Goal: Book appointment/travel/reservation

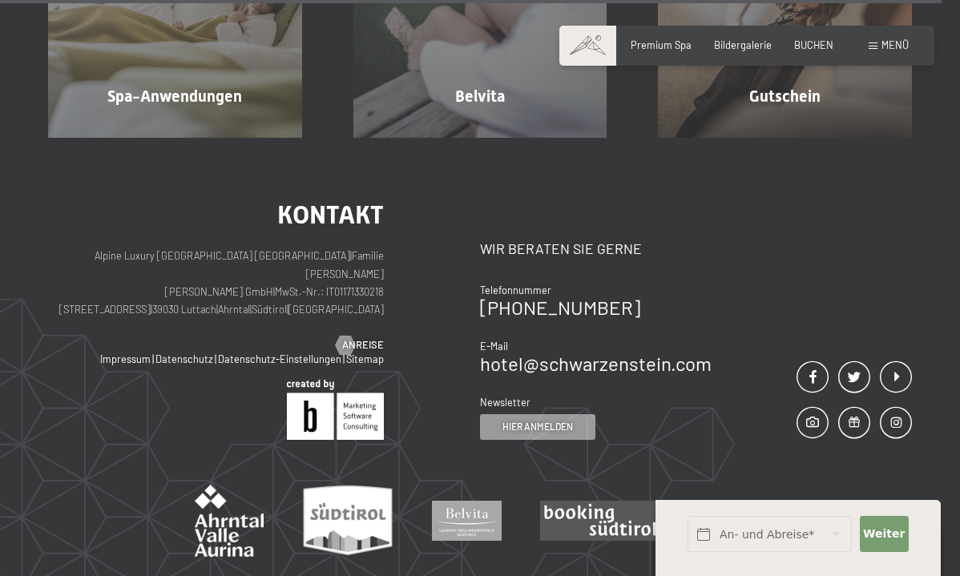
scroll to position [7628, 0]
click at [883, 536] on span "Weiter" at bounding box center [884, 535] width 42 height 16
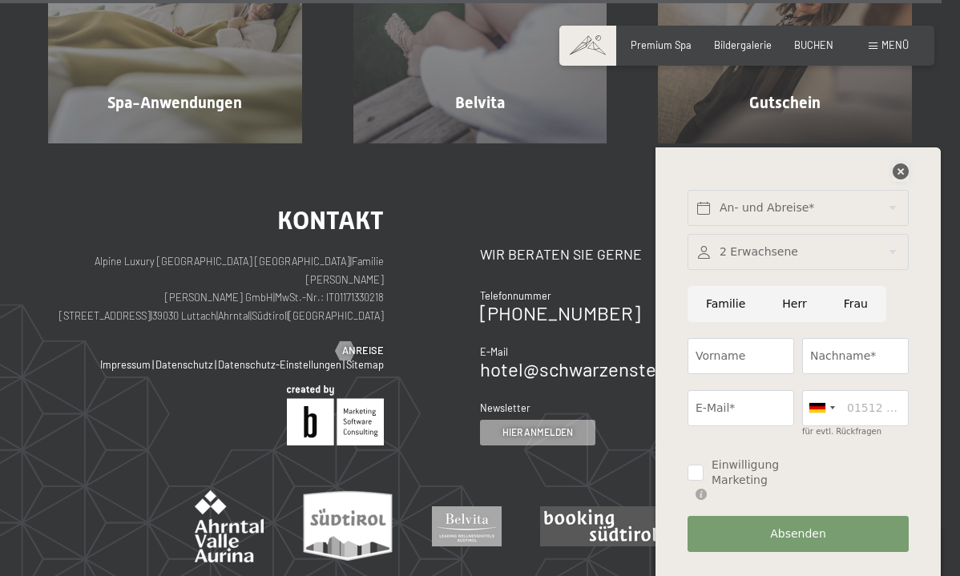
click at [905, 180] on icon at bounding box center [901, 172] width 16 height 16
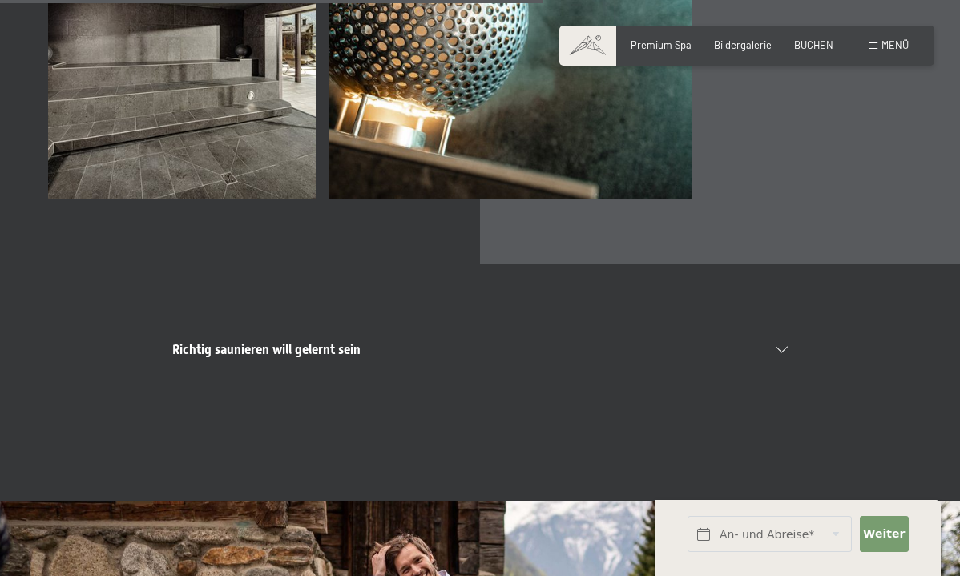
scroll to position [4379, 0]
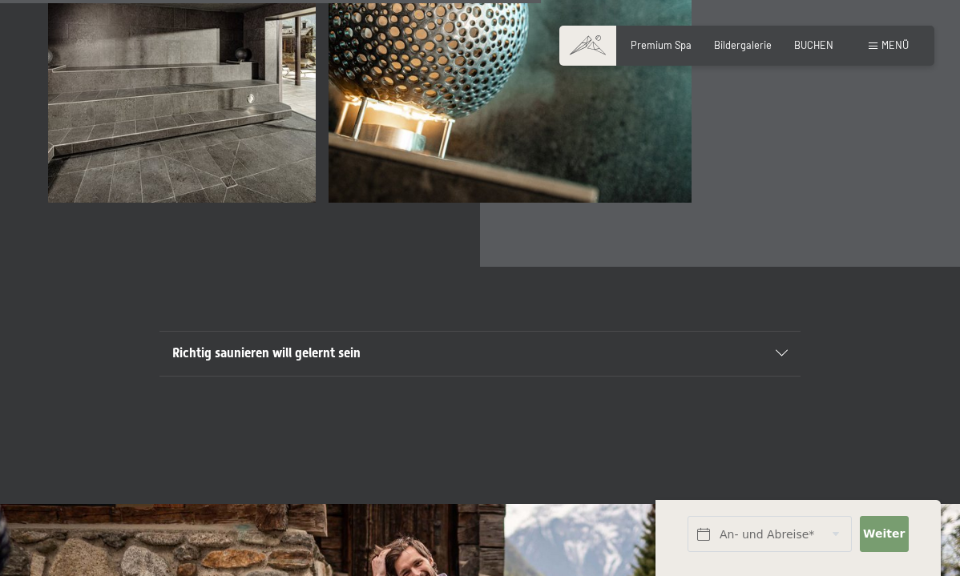
click at [519, 345] on h2 "Richtig saunieren will gelernt sein" at bounding box center [449, 354] width 554 height 18
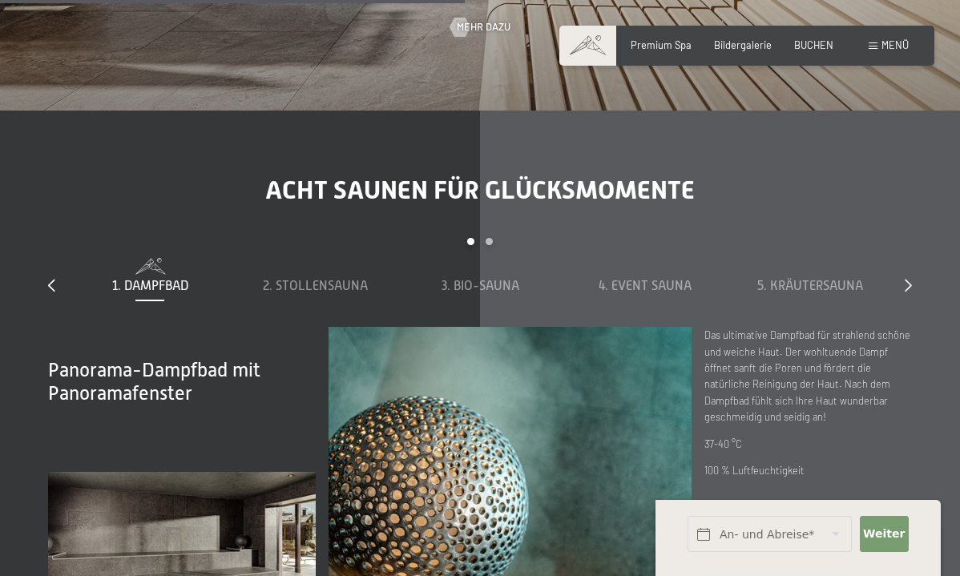
scroll to position [3890, 0]
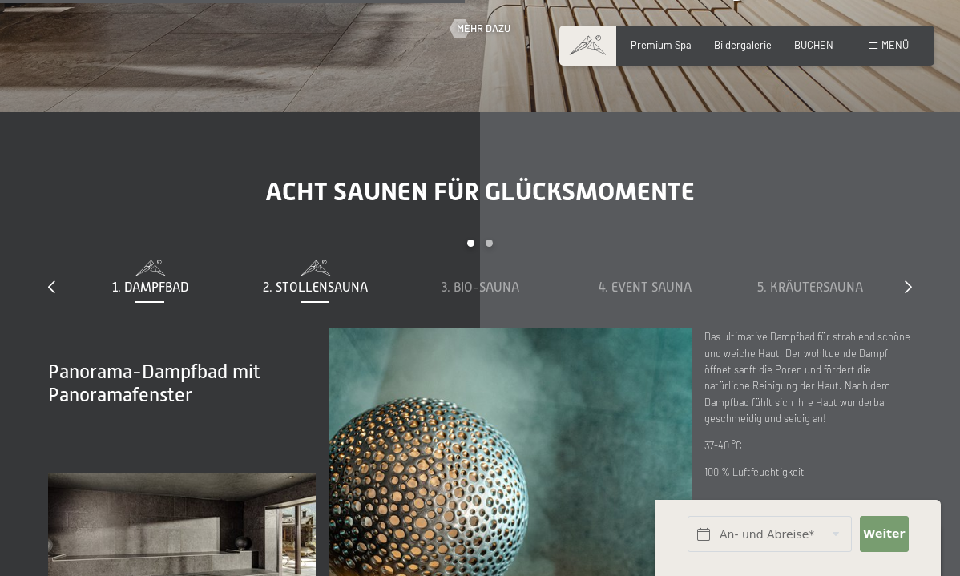
click at [353, 281] on span "2. Stollensauna" at bounding box center [315, 288] width 105 height 14
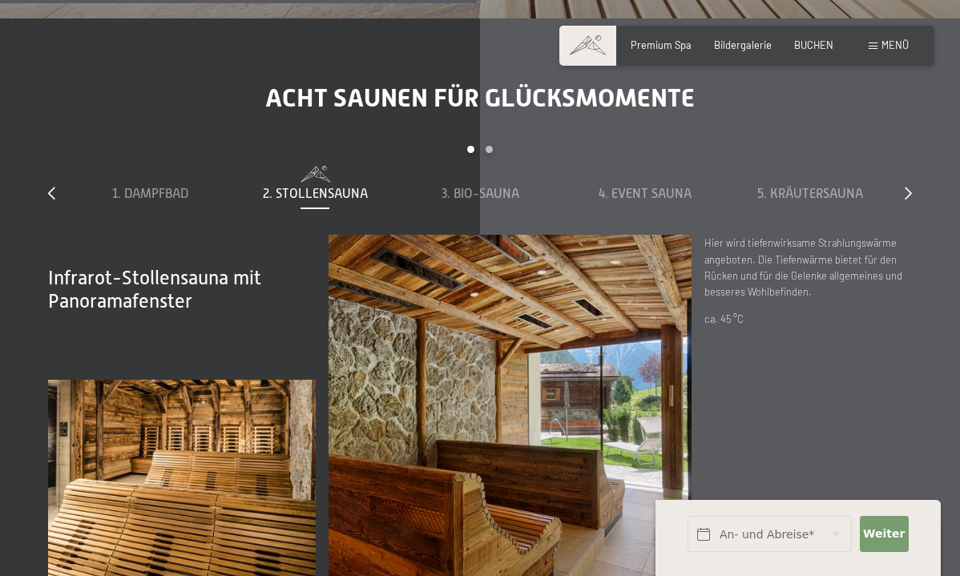
scroll to position [3991, 0]
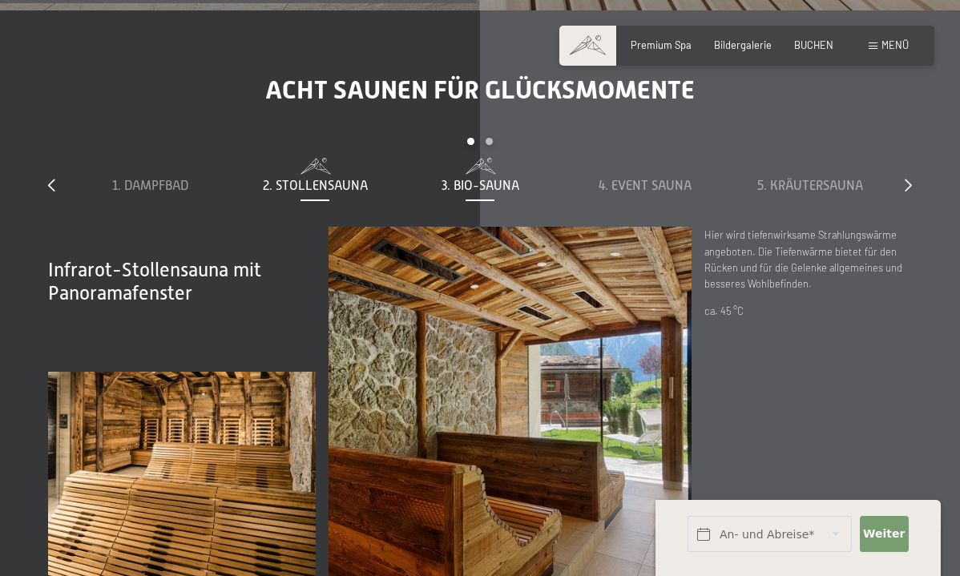
click at [494, 179] on span "3. Bio-Sauna" at bounding box center [481, 186] width 78 height 14
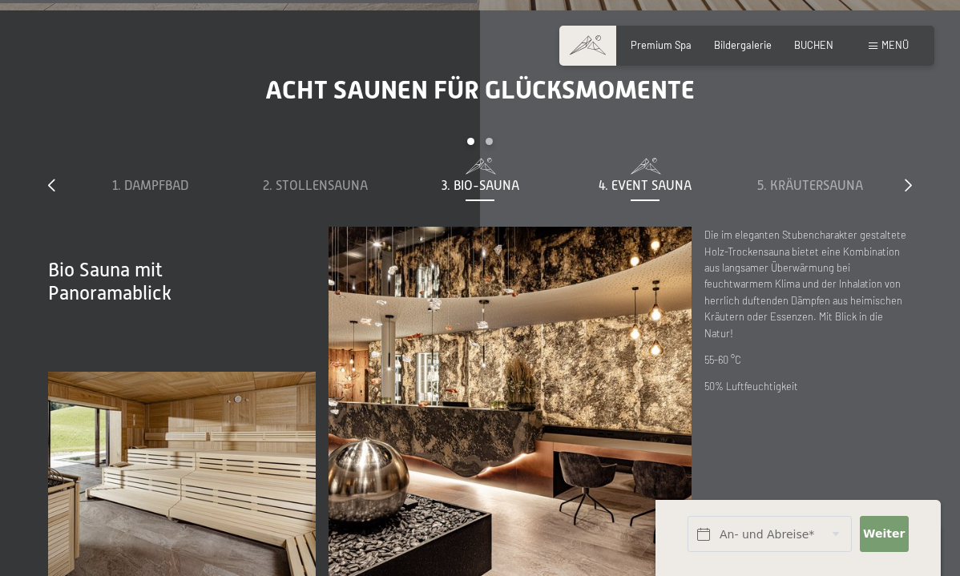
click at [597, 177] on div "4. Event Sauna" at bounding box center [645, 186] width 152 height 18
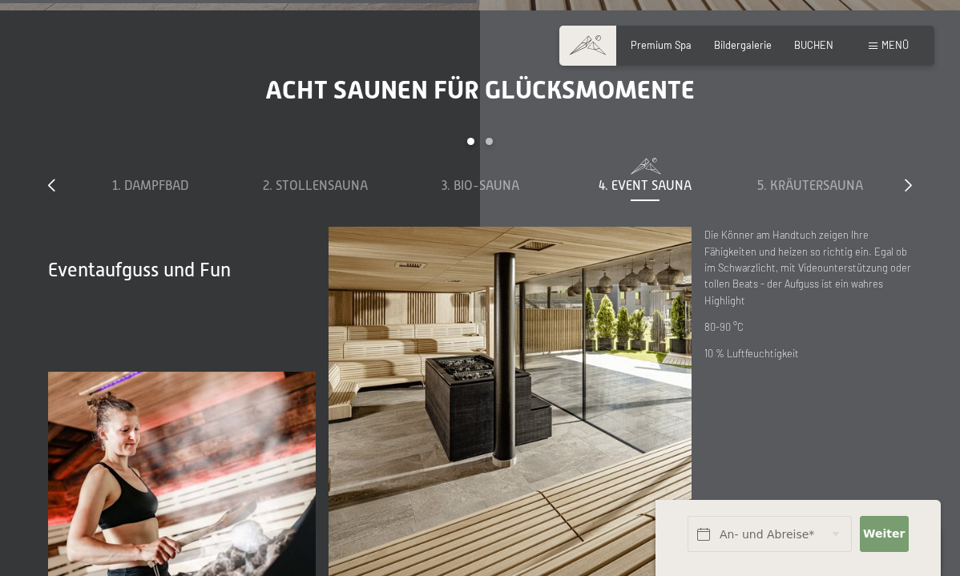
click at [795, 177] on div "1. Dampfbad 2. Stollensauna 3. Bio-Sauna 4. Event Sauna 5. Kräutersauna 6. Sky …" at bounding box center [480, 192] width 826 height 69
click at [806, 177] on div "5. Kräutersauna" at bounding box center [811, 186] width 152 height 18
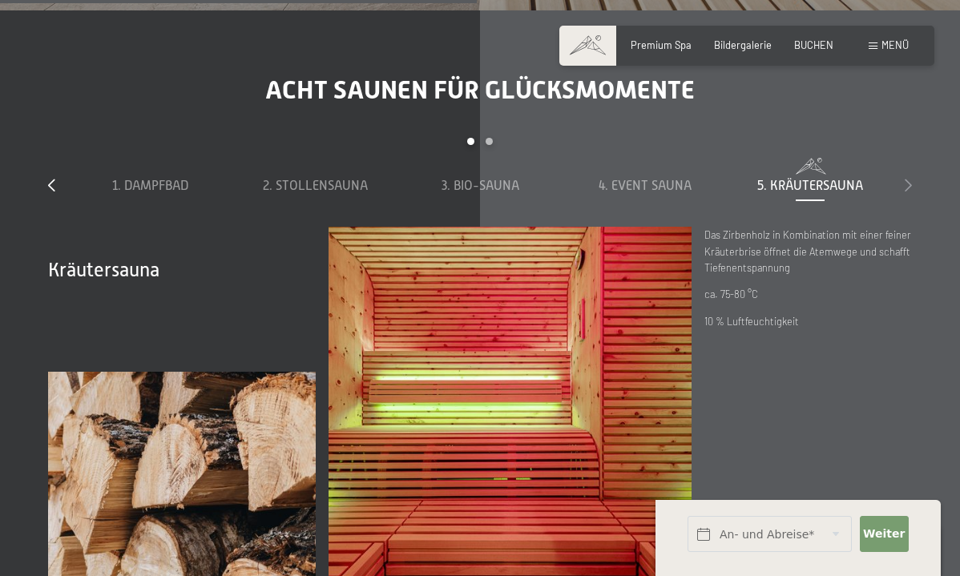
click at [911, 179] on icon at bounding box center [908, 185] width 7 height 13
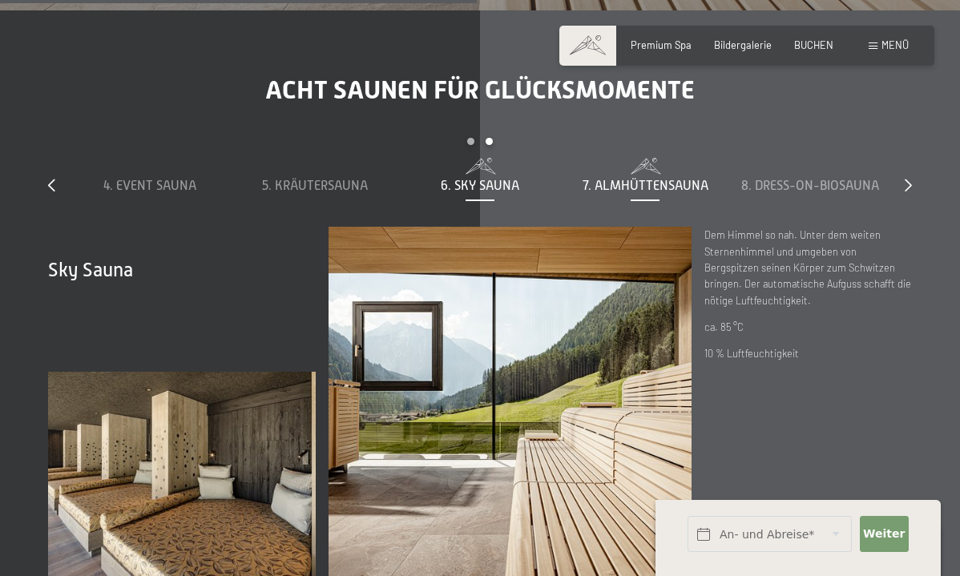
click at [628, 179] on span "7. Almhüttensauna" at bounding box center [646, 186] width 126 height 14
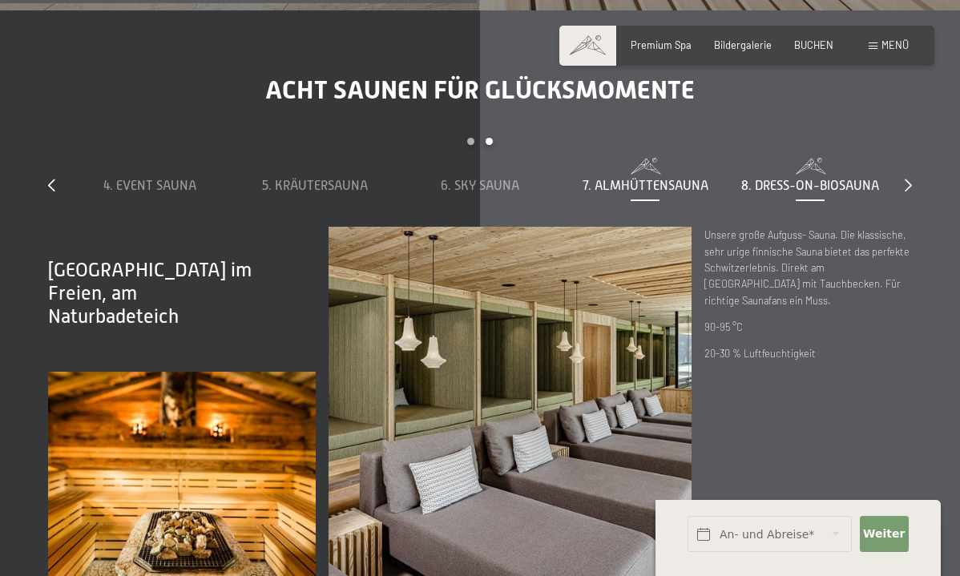
click at [767, 179] on span "8. Dress-on-Biosauna" at bounding box center [811, 186] width 138 height 14
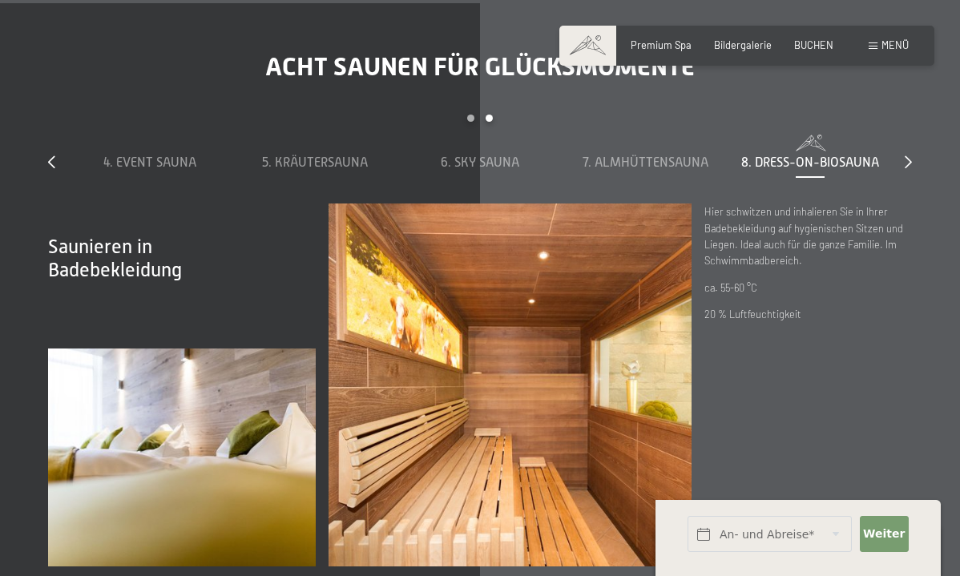
scroll to position [4019, 0]
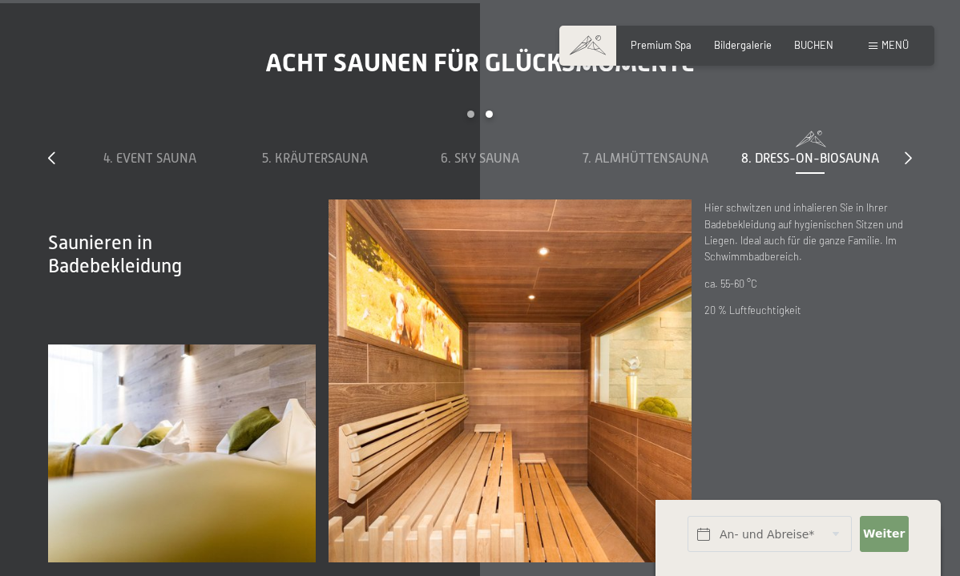
click at [901, 139] on div "slide 4 to 8 of 8 1. Dampfbad 2. Stollensauna 3. Bio-Sauna 4. Event Sauna 5. Kr…" at bounding box center [480, 155] width 864 height 89
click at [665, 150] on div "7. Almhüttensauna" at bounding box center [645, 159] width 152 height 18
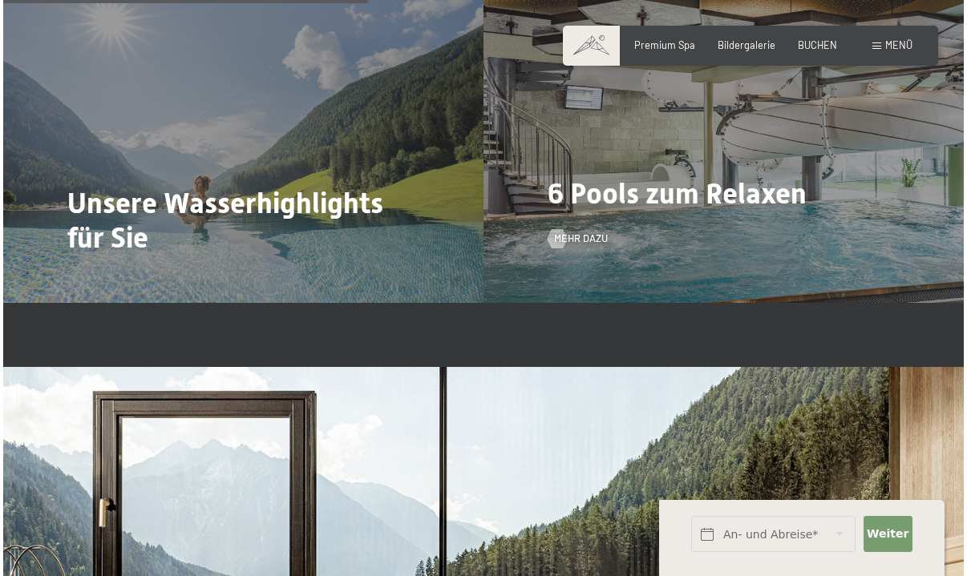
scroll to position [3058, 0]
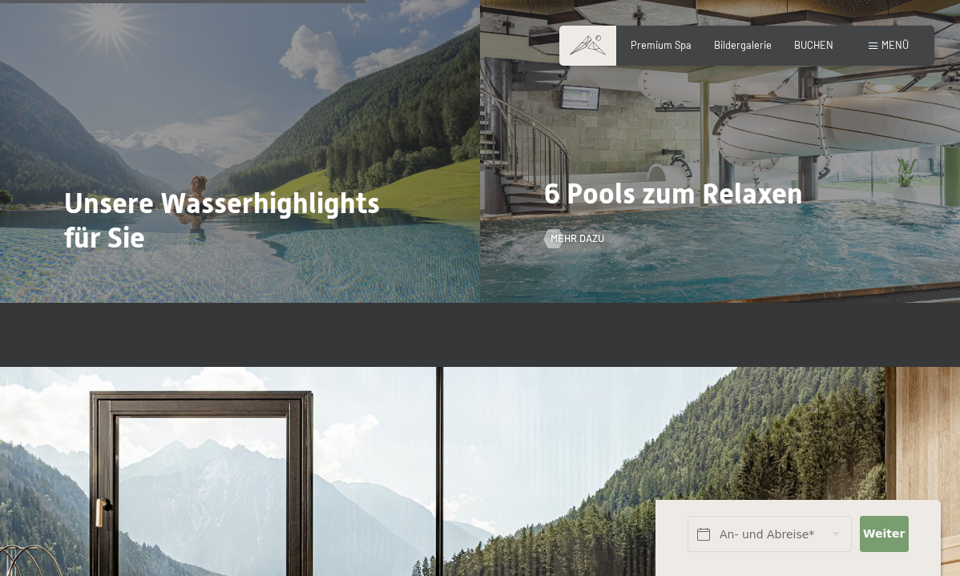
click at [610, 207] on div "6 Pools zum Relaxen Mehr dazu" at bounding box center [720, 123] width 480 height 360
click at [584, 232] on span "Mehr dazu" at bounding box center [594, 239] width 54 height 14
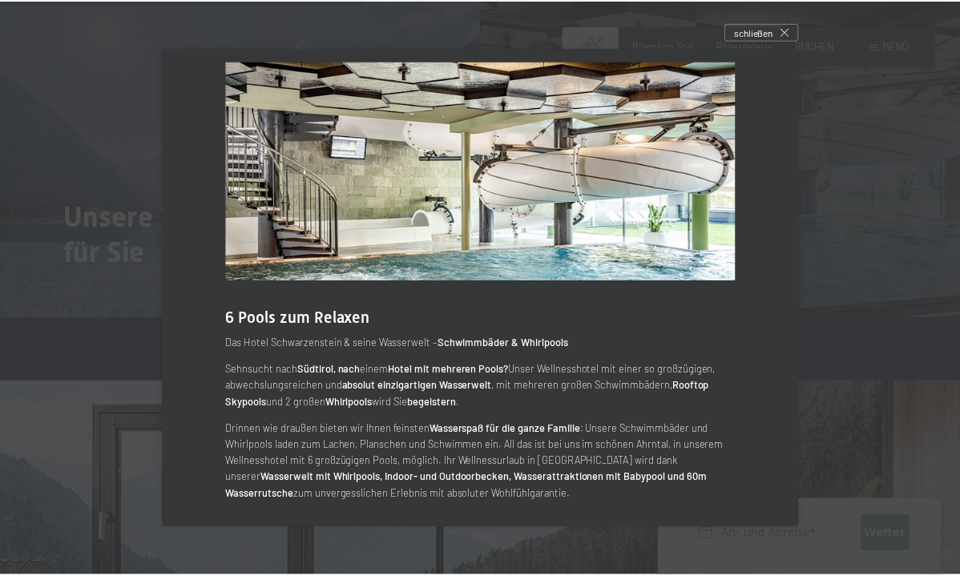
scroll to position [0, 0]
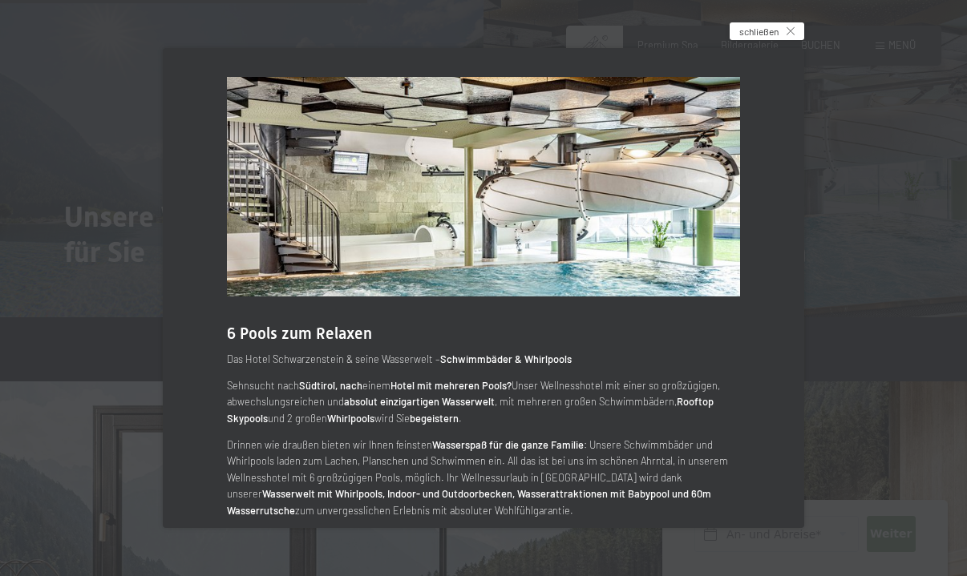
click at [775, 32] on span "schließen" at bounding box center [758, 32] width 39 height 14
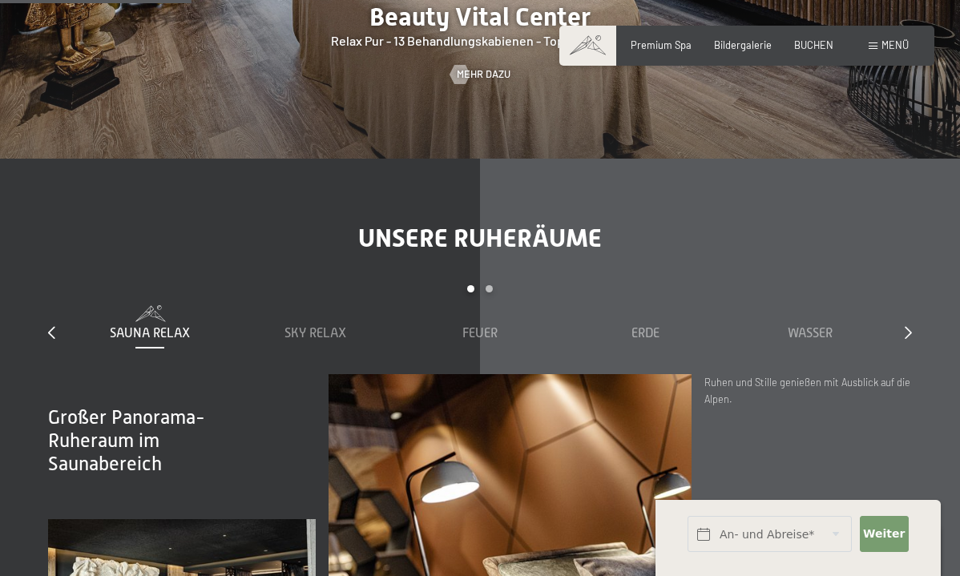
scroll to position [1594, 0]
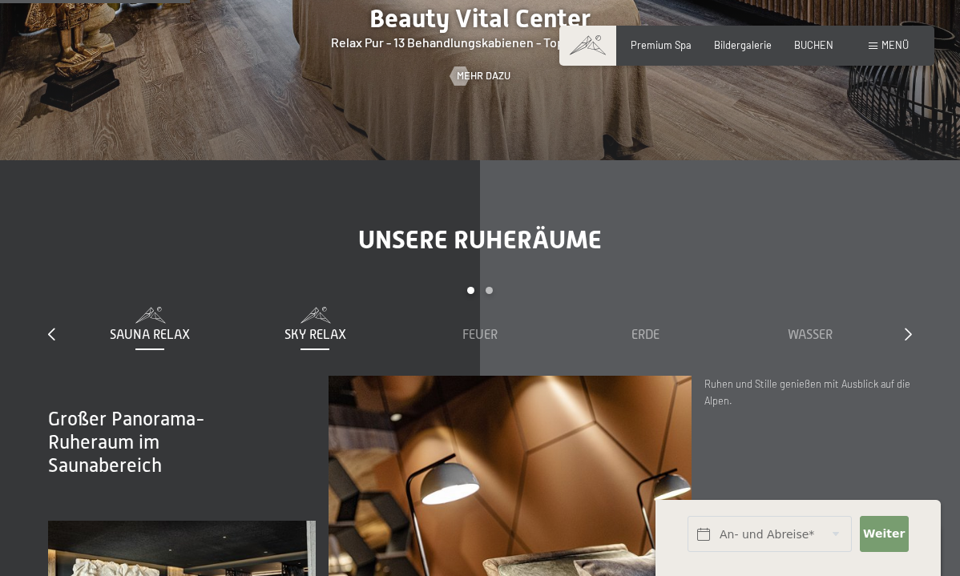
click at [319, 328] on span "Sky Relax" at bounding box center [316, 335] width 62 height 14
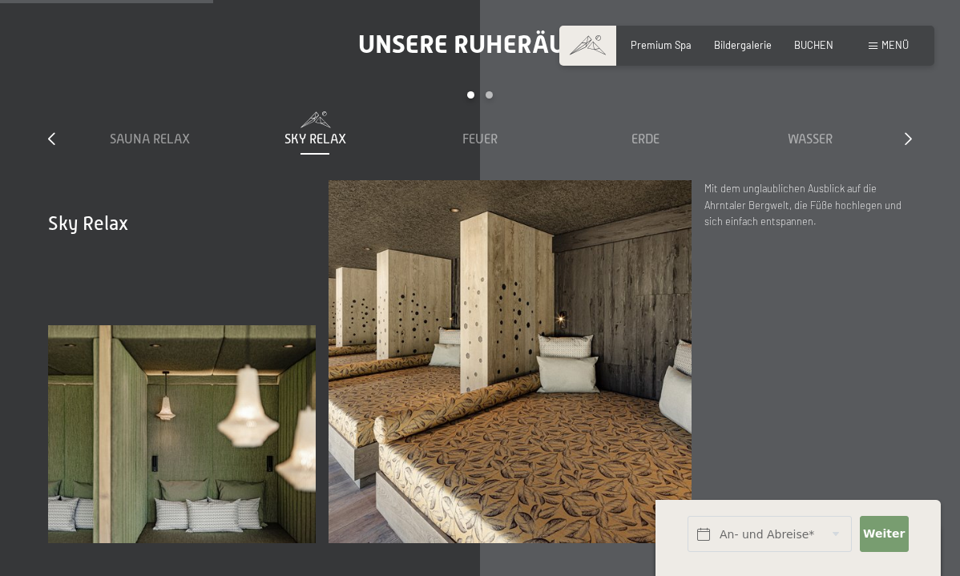
scroll to position [1792, 0]
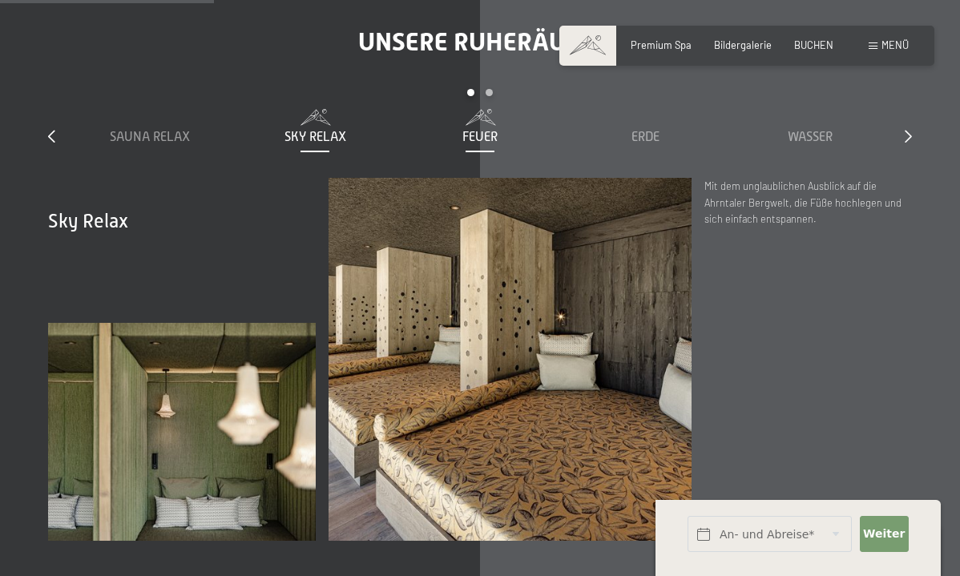
click at [485, 130] on span "Feuer" at bounding box center [480, 137] width 35 height 14
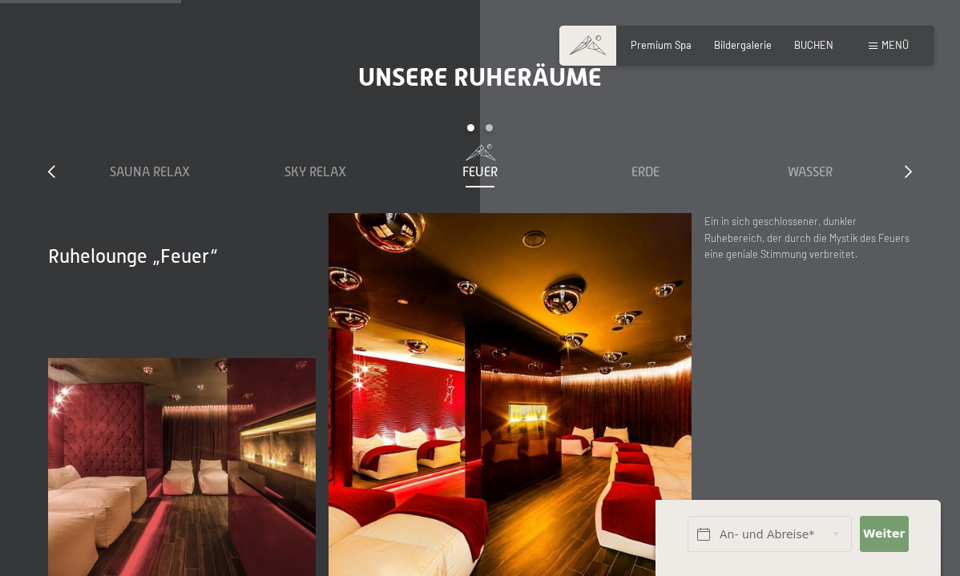
scroll to position [1461, 0]
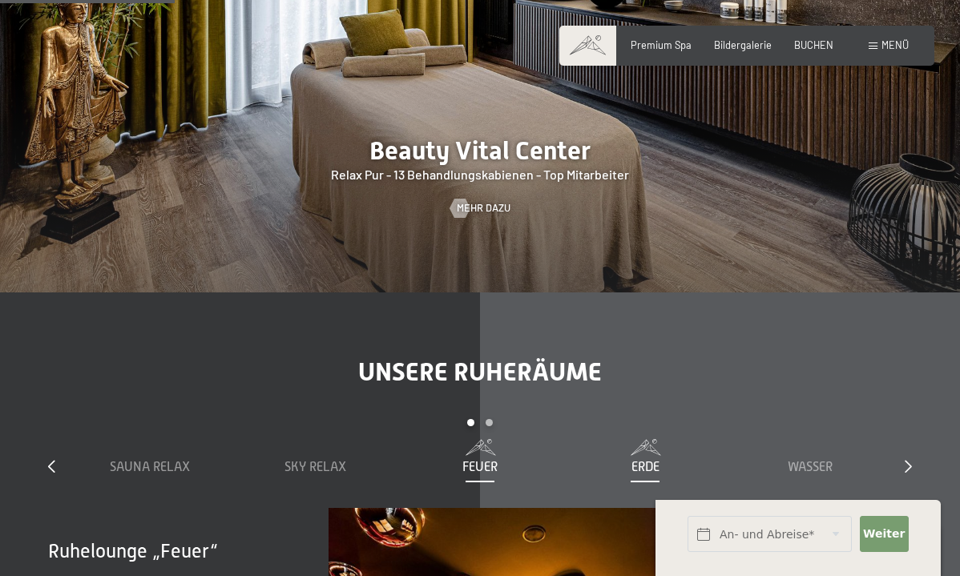
click at [620, 459] on div "Erde" at bounding box center [645, 468] width 152 height 18
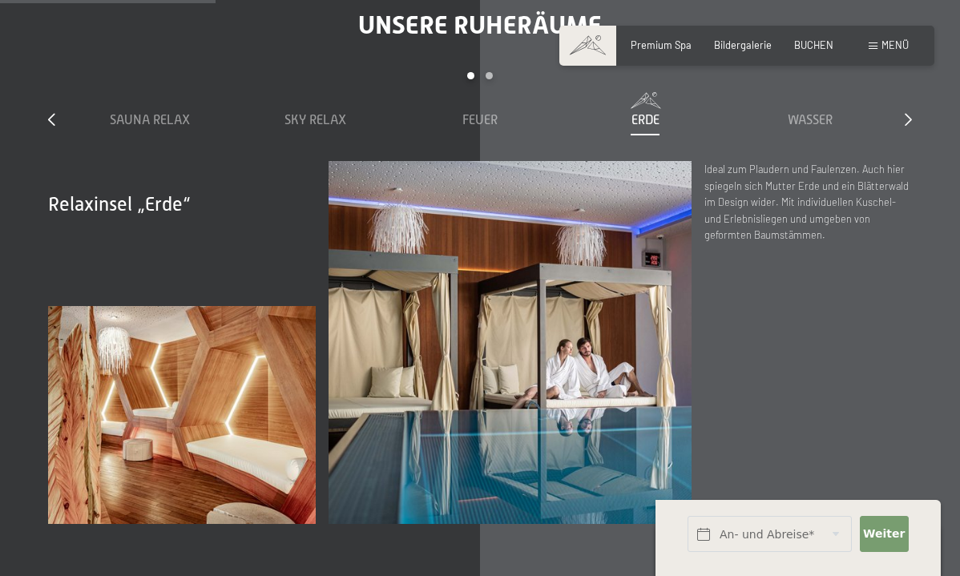
scroll to position [1810, 0]
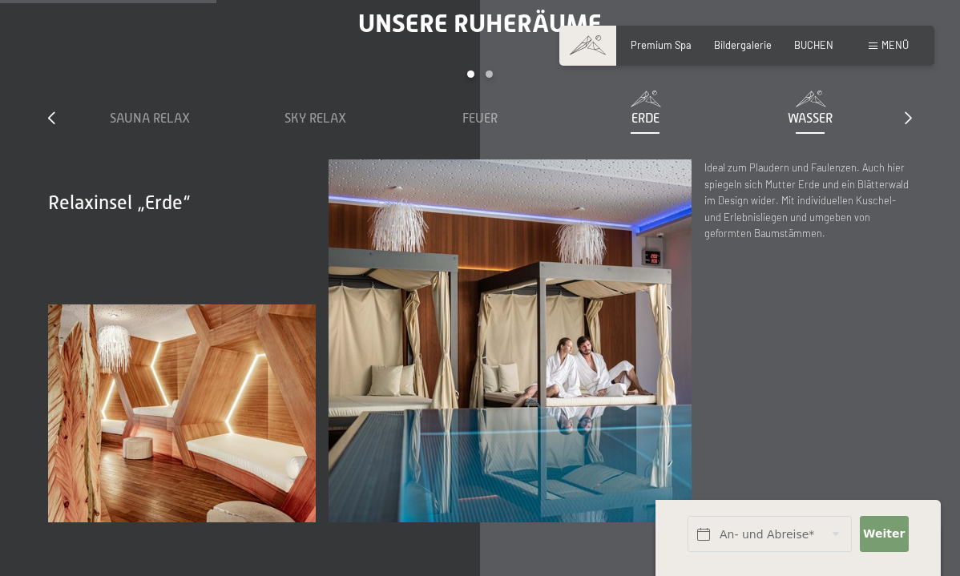
click at [818, 111] on span "Wasser" at bounding box center [810, 118] width 45 height 14
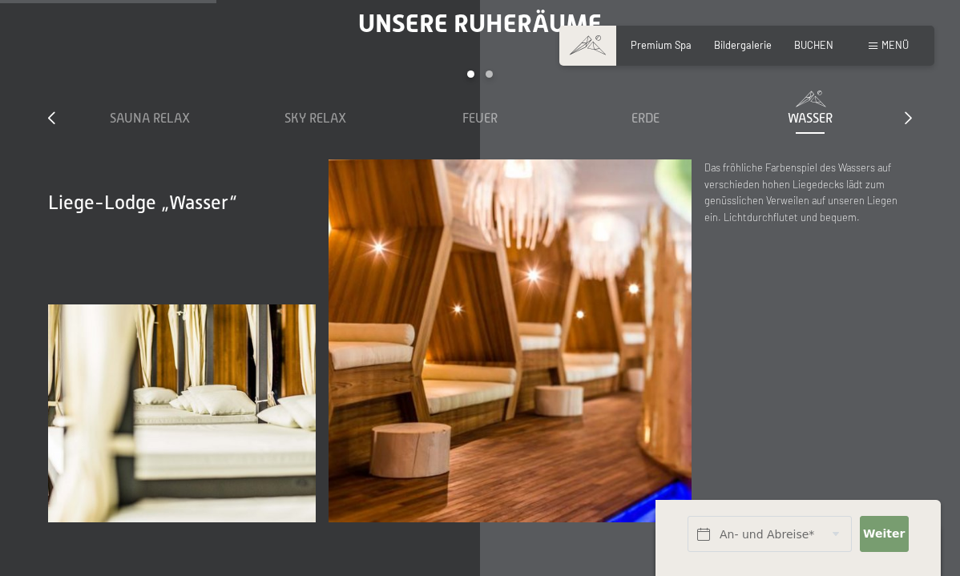
click at [901, 103] on div "slide 1 to 5 of 7 Sauna Relax Sky Relax Feuer Erde Wasser Luft Wolke 7" at bounding box center [480, 115] width 864 height 89
click at [914, 97] on div "Unsere Ruheräume slide 1 to 5 of 7 Sauna Relax Sky Relax Feuer Erde Wasser Luft…" at bounding box center [480, 265] width 960 height 515
click at [913, 97] on div "Unsere Ruheräume slide 1 to 5 of 7 Sauna Relax Sky Relax Feuer Erde Wasser Luft…" at bounding box center [480, 265] width 960 height 515
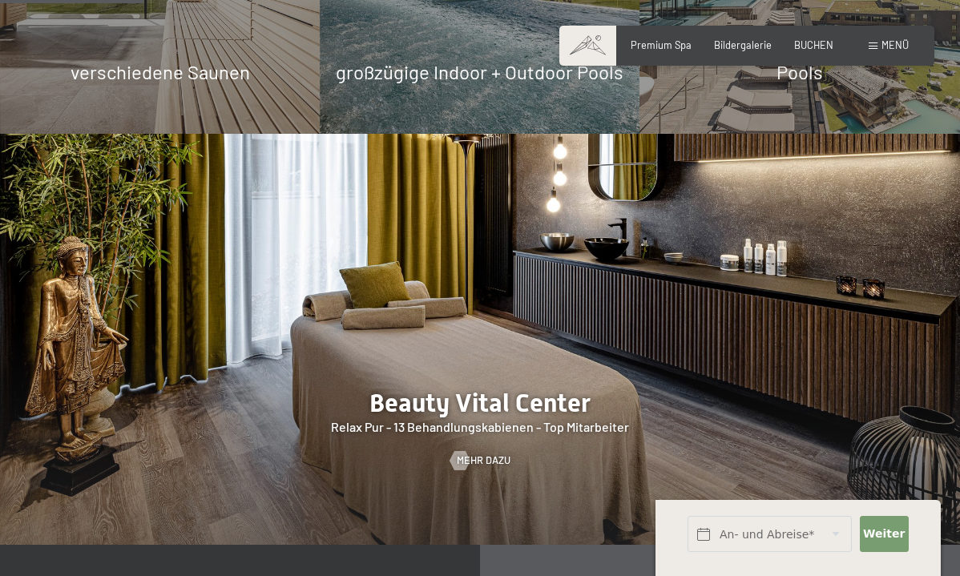
scroll to position [1203, 0]
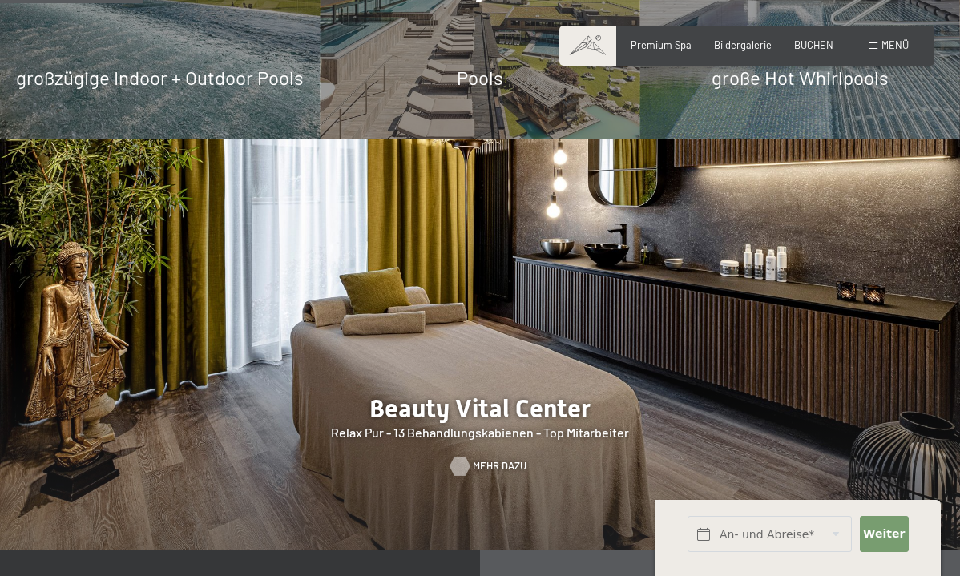
click at [501, 459] on span "Mehr dazu" at bounding box center [500, 466] width 54 height 14
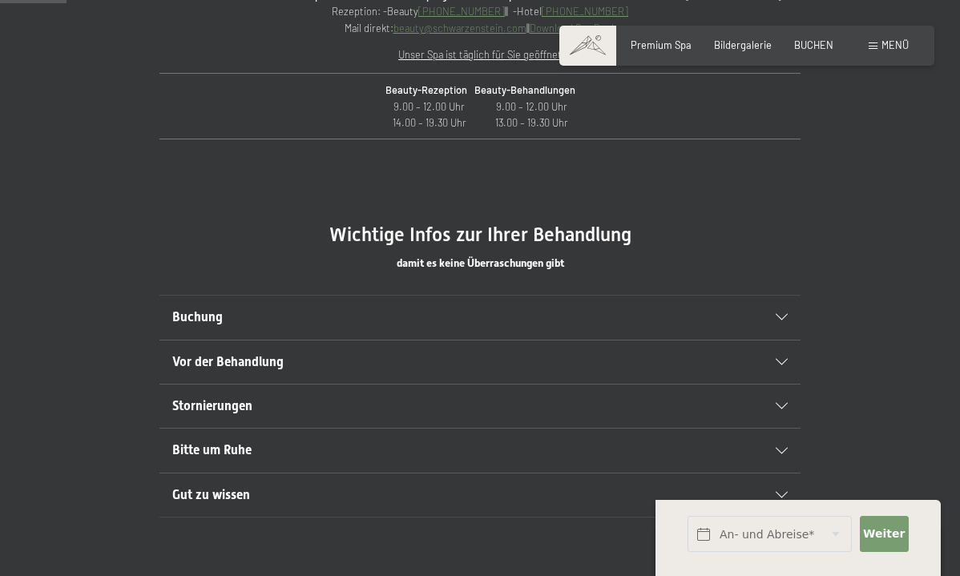
scroll to position [707, 0]
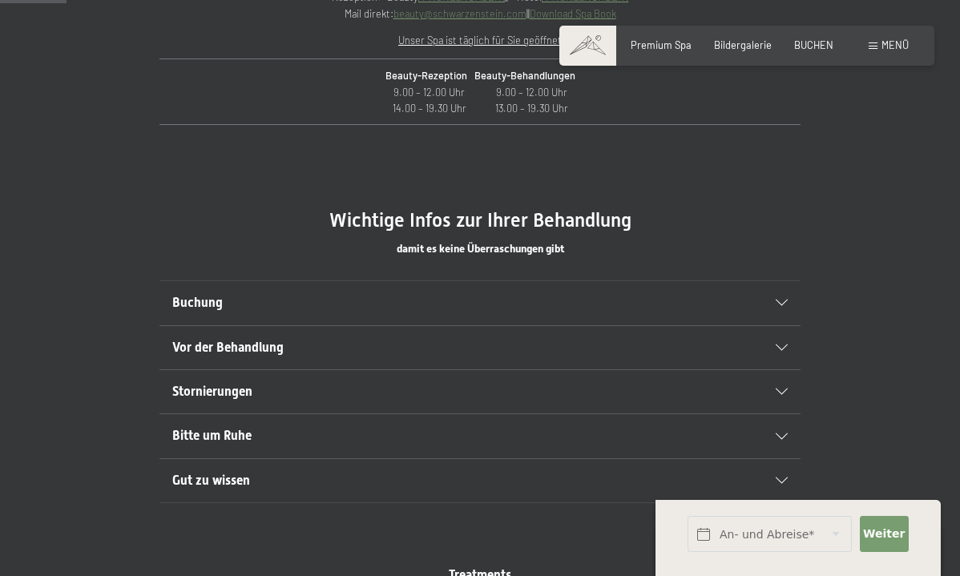
click at [774, 312] on div "Buchung" at bounding box center [480, 302] width 616 height 43
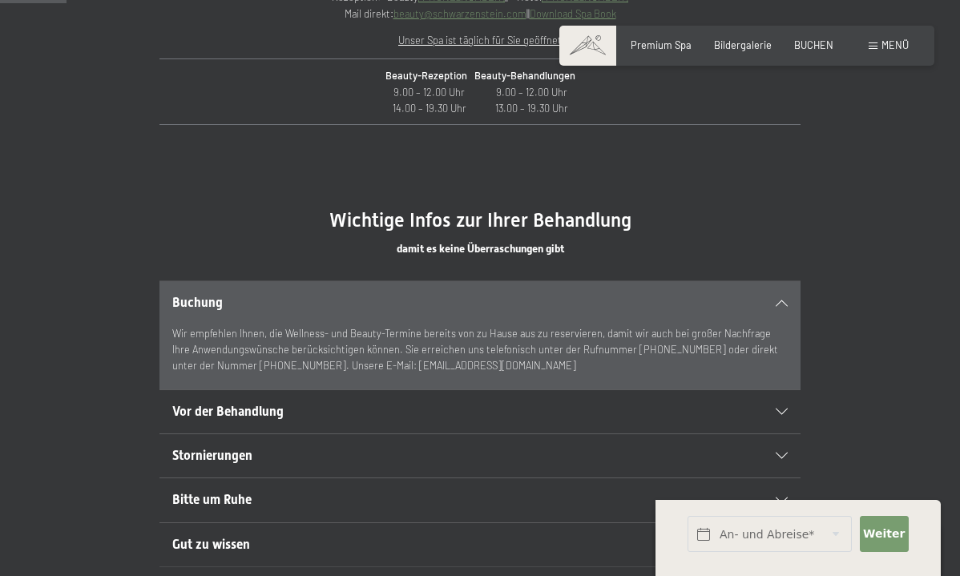
click at [774, 311] on div "Buchung" at bounding box center [480, 302] width 616 height 43
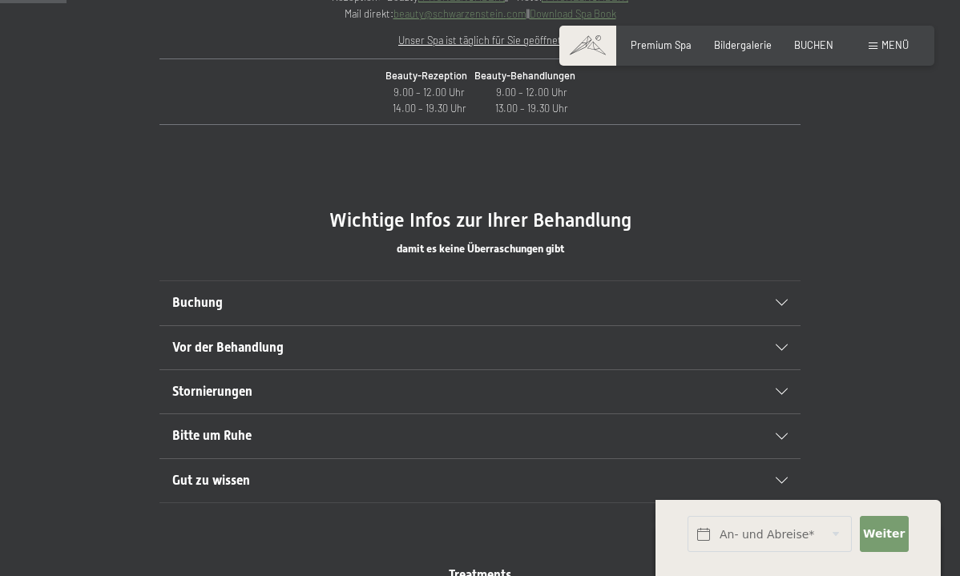
click at [619, 395] on h2 "Stornierungen" at bounding box center [449, 392] width 554 height 18
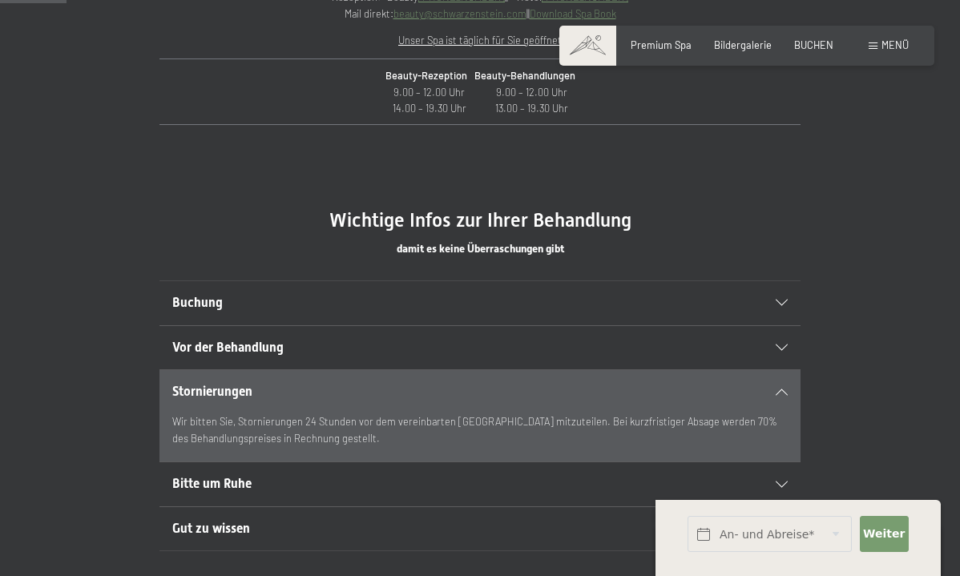
click at [619, 395] on h2 "Stornierungen" at bounding box center [449, 392] width 554 height 18
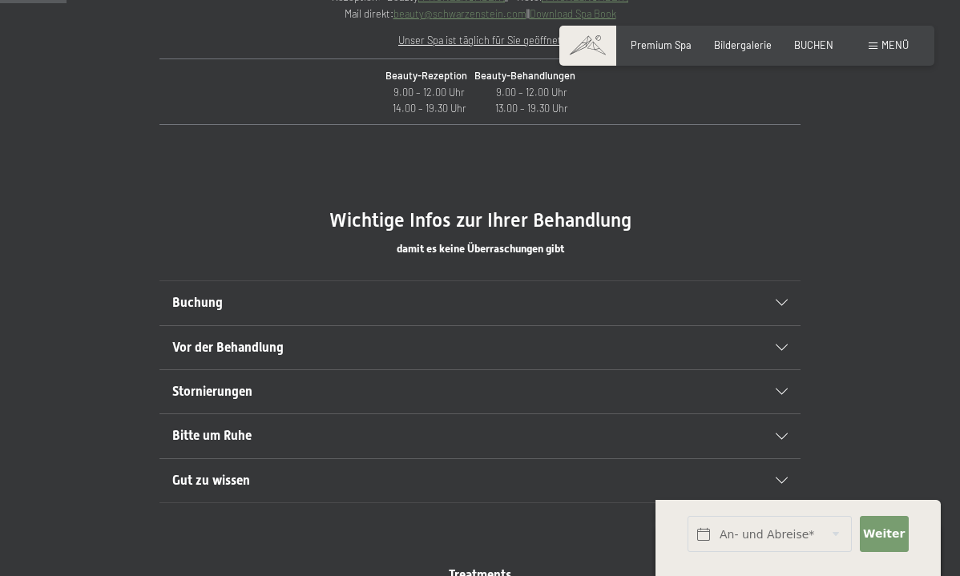
click at [564, 430] on h2 "Bitte um Ruhe" at bounding box center [449, 436] width 554 height 18
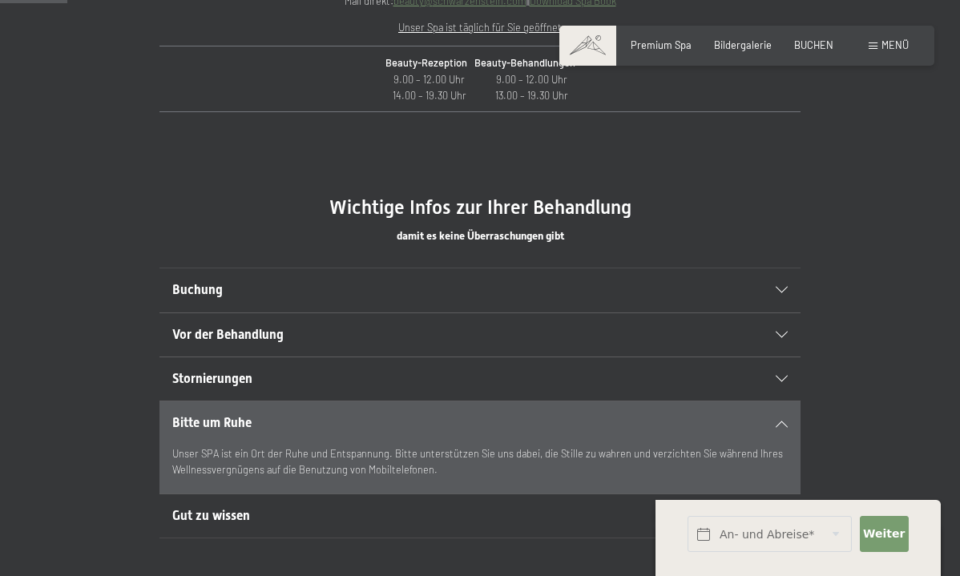
click at [563, 416] on h2 "Bitte um Ruhe" at bounding box center [449, 423] width 554 height 18
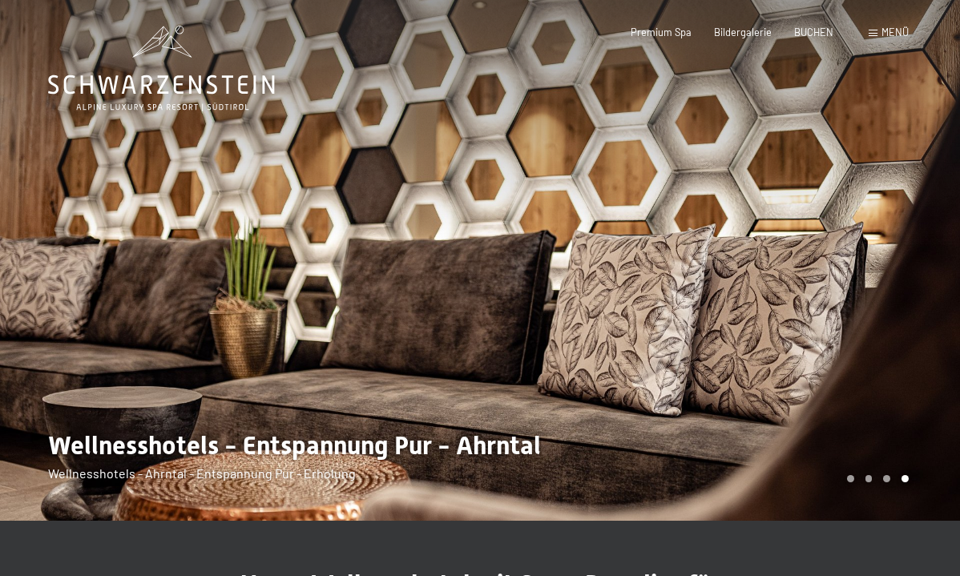
scroll to position [0, 0]
click at [676, 30] on span "Premium Spa" at bounding box center [661, 29] width 61 height 13
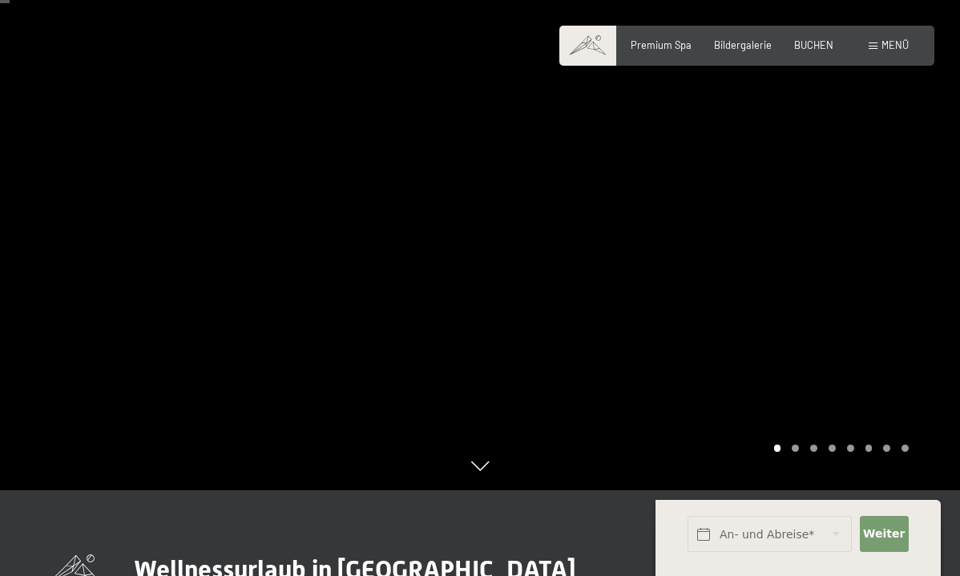
scroll to position [88, 0]
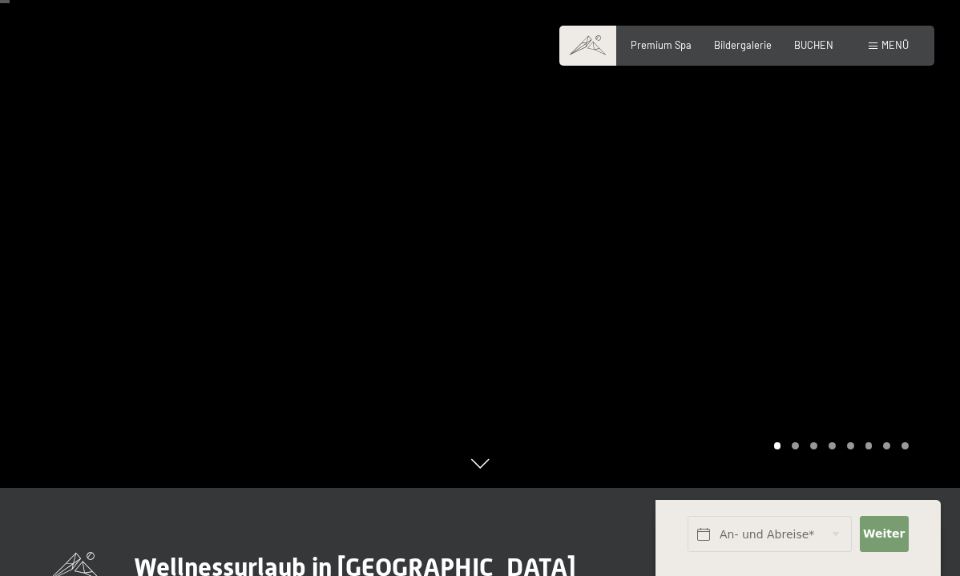
click at [794, 446] on div "Carousel Page 2" at bounding box center [795, 446] width 7 height 7
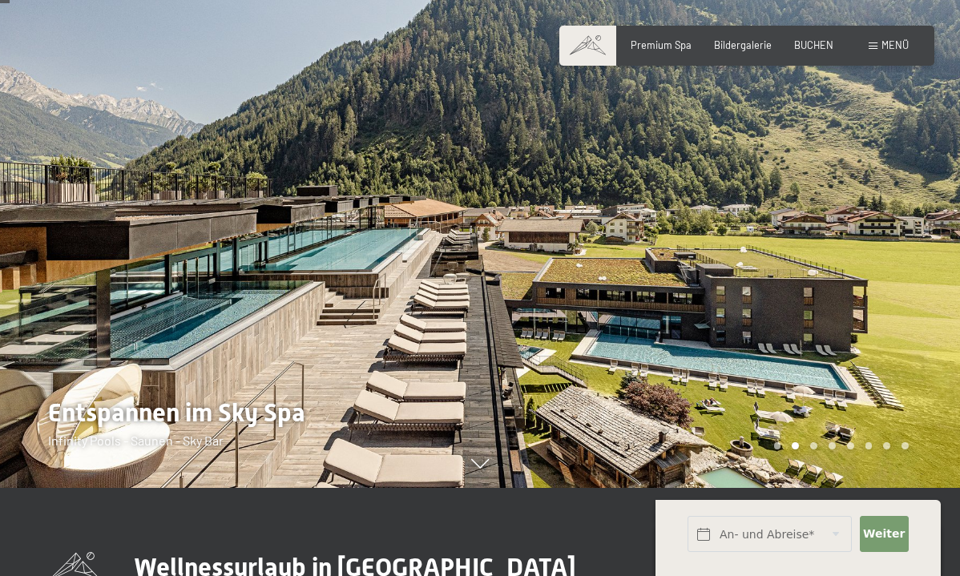
click at [816, 445] on div "Carousel Page 3" at bounding box center [813, 446] width 7 height 7
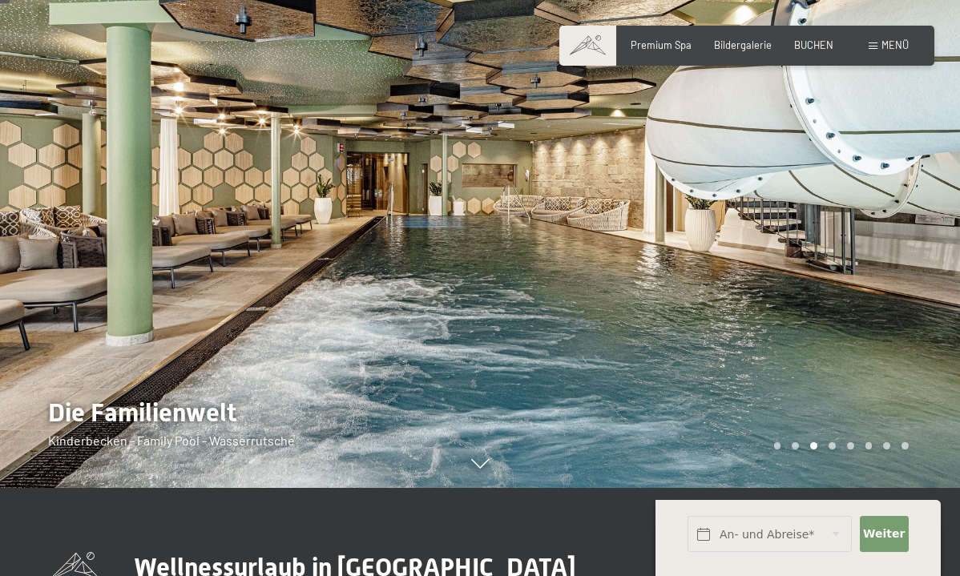
click at [835, 444] on div "Carousel Page 4" at bounding box center [832, 446] width 7 height 7
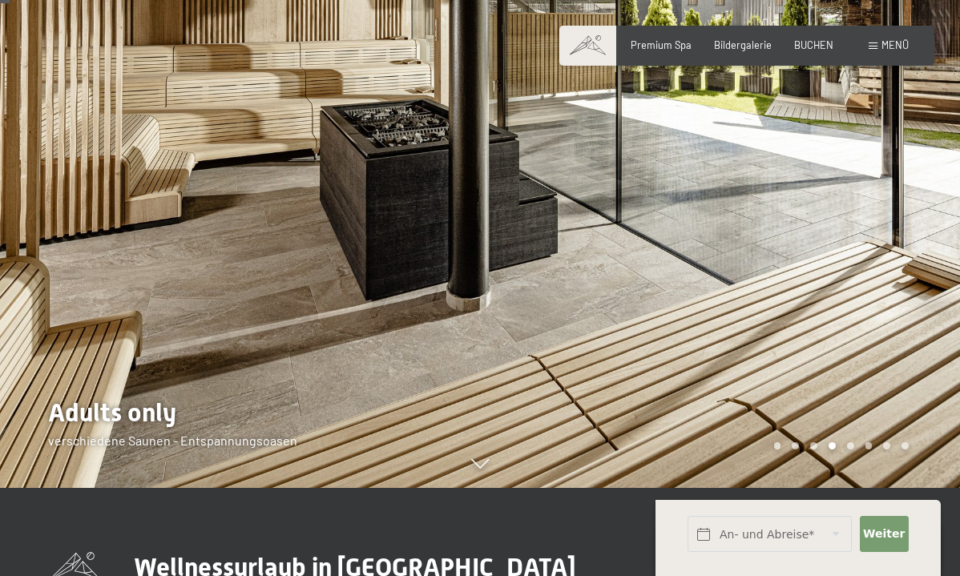
click at [867, 447] on div "Carousel Page 6" at bounding box center [869, 446] width 7 height 7
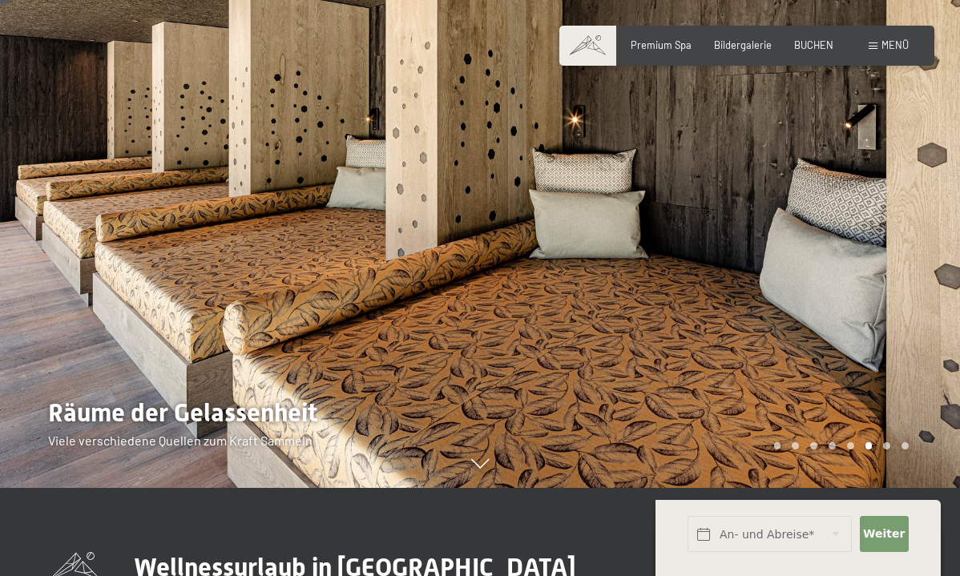
click at [854, 448] on div "Carousel Pagination" at bounding box center [839, 446] width 140 height 7
click at [889, 451] on div at bounding box center [720, 200] width 480 height 576
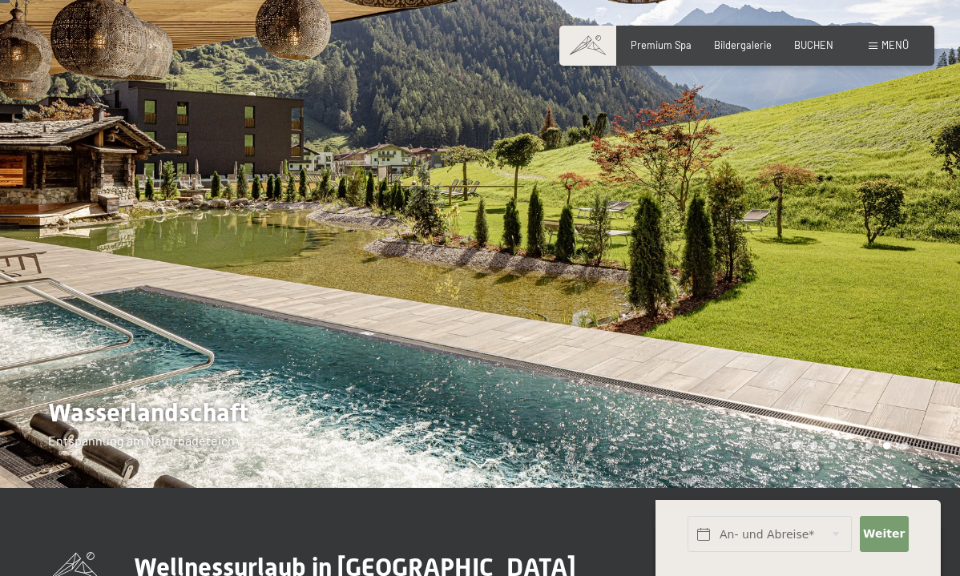
click at [890, 451] on div at bounding box center [720, 200] width 480 height 576
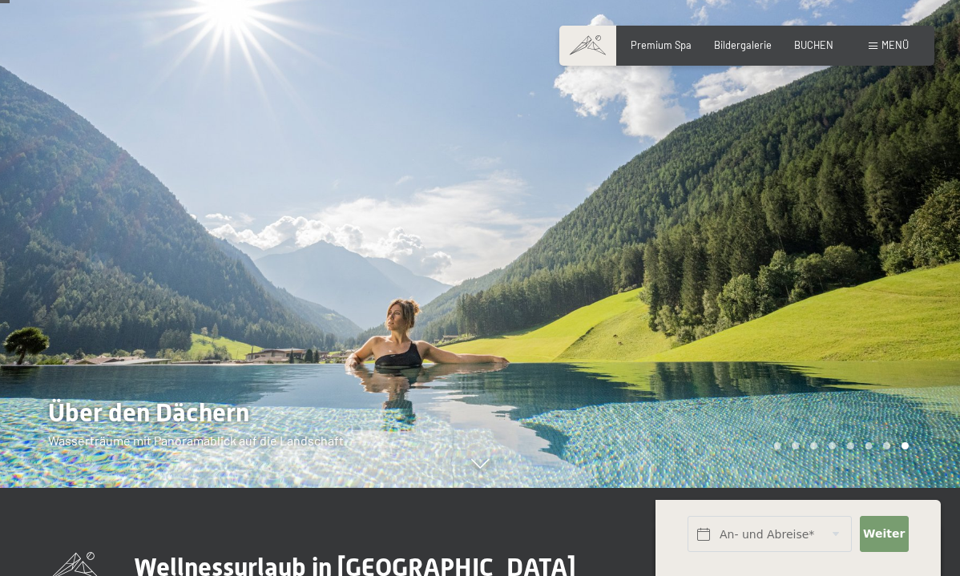
click at [890, 451] on div at bounding box center [720, 200] width 480 height 576
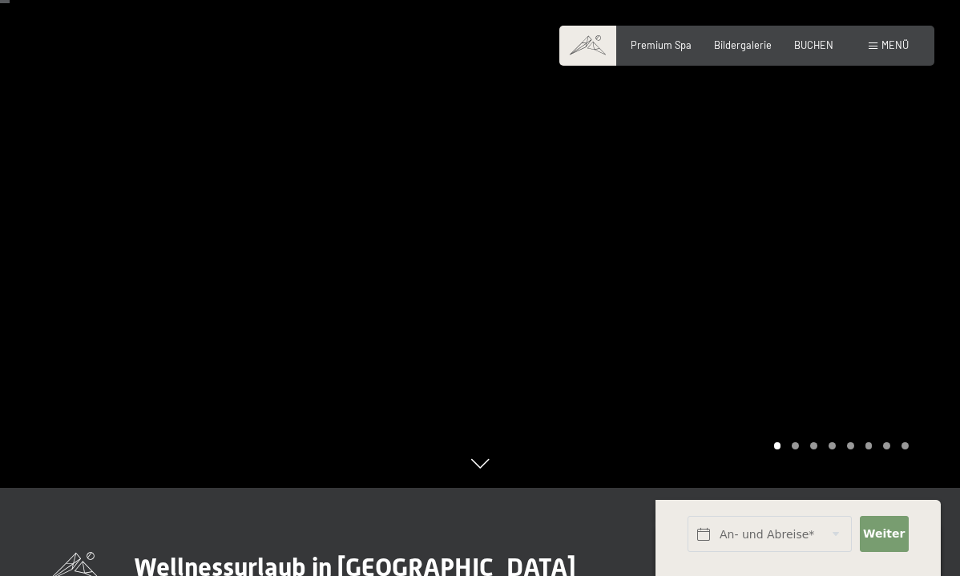
click at [890, 451] on div at bounding box center [720, 200] width 480 height 576
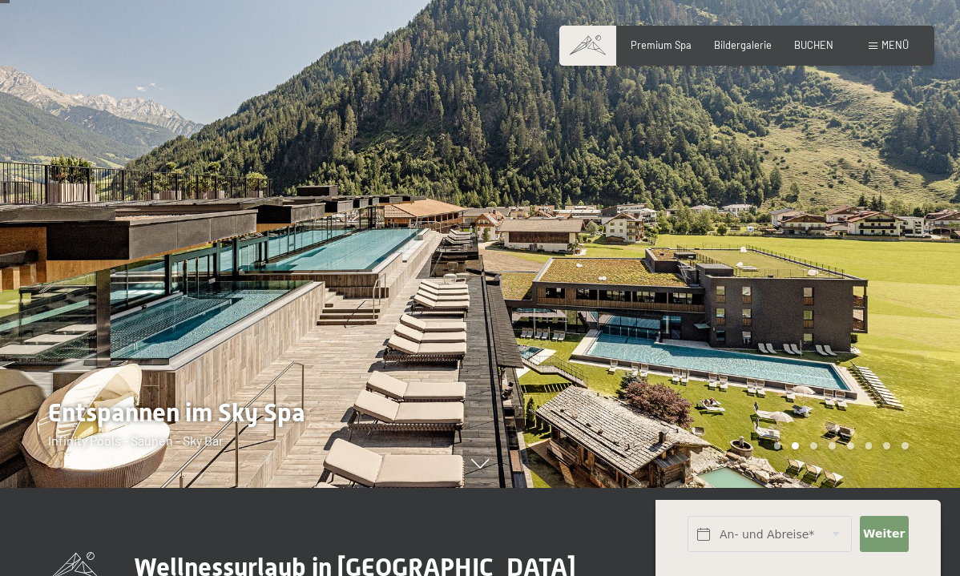
click at [779, 451] on div at bounding box center [720, 200] width 480 height 576
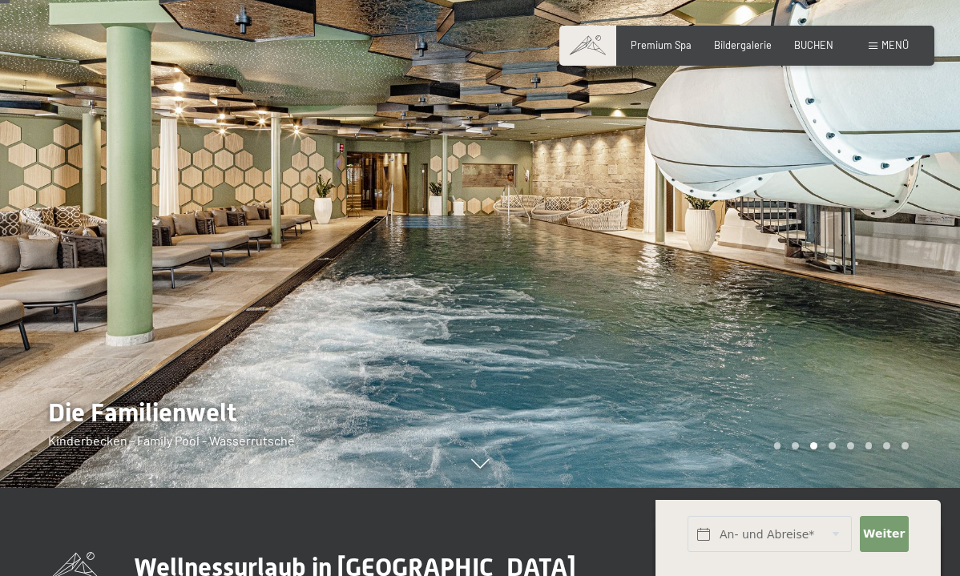
click at [778, 445] on div "Carousel Page 1" at bounding box center [777, 446] width 7 height 7
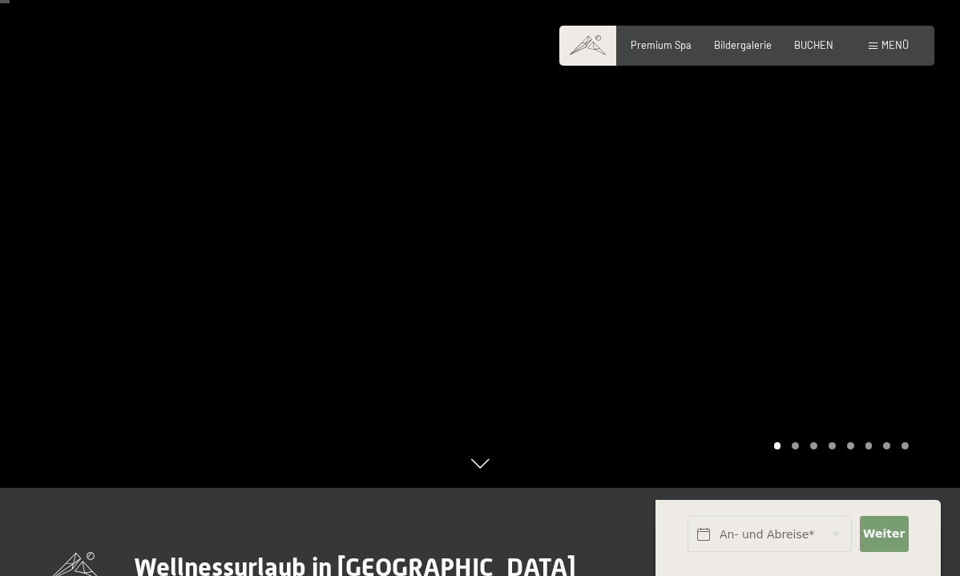
click at [778, 447] on div "Carousel Page 1 (Current Slide)" at bounding box center [777, 446] width 7 height 7
click at [500, 208] on div at bounding box center [720, 200] width 480 height 576
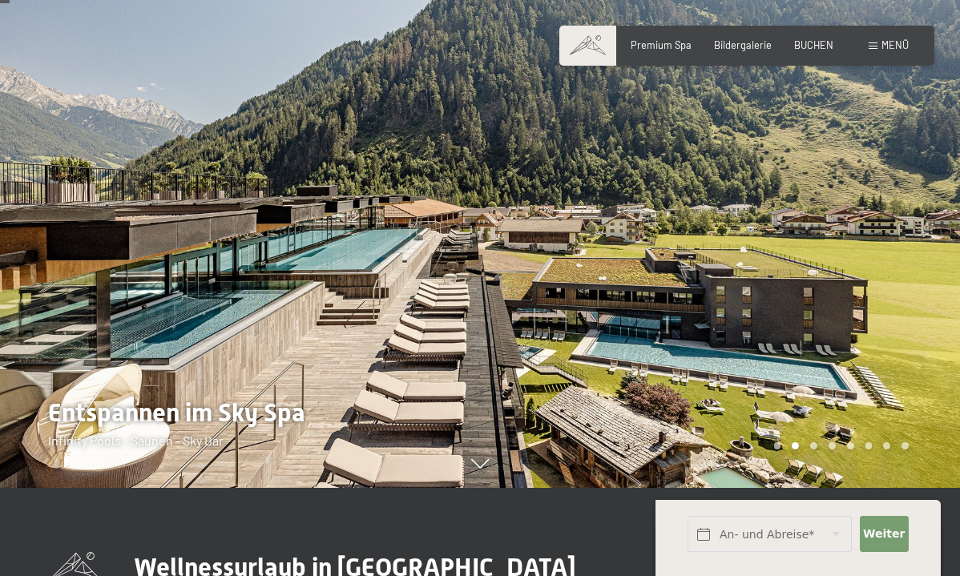
click at [357, 294] on div at bounding box center [240, 200] width 480 height 576
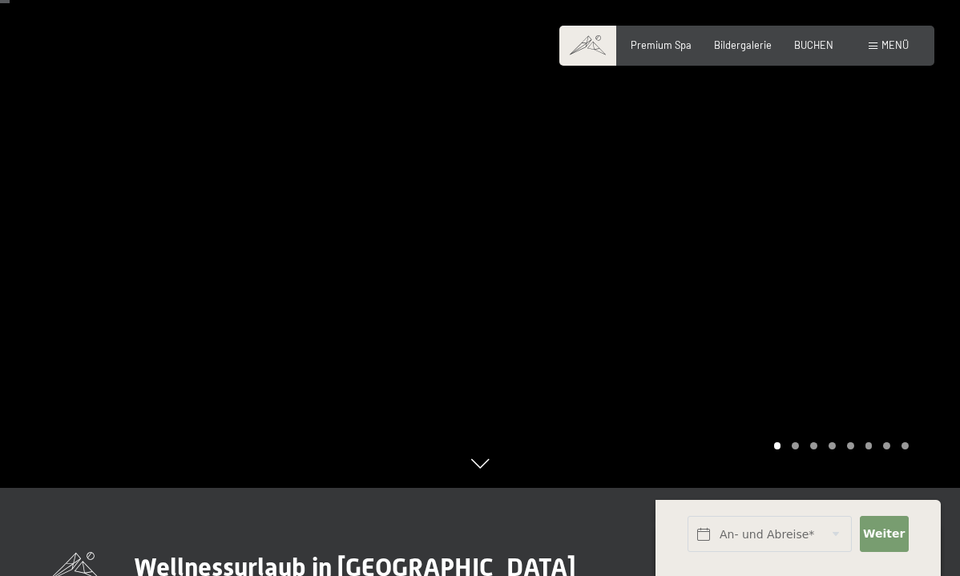
click at [477, 199] on div at bounding box center [240, 200] width 480 height 576
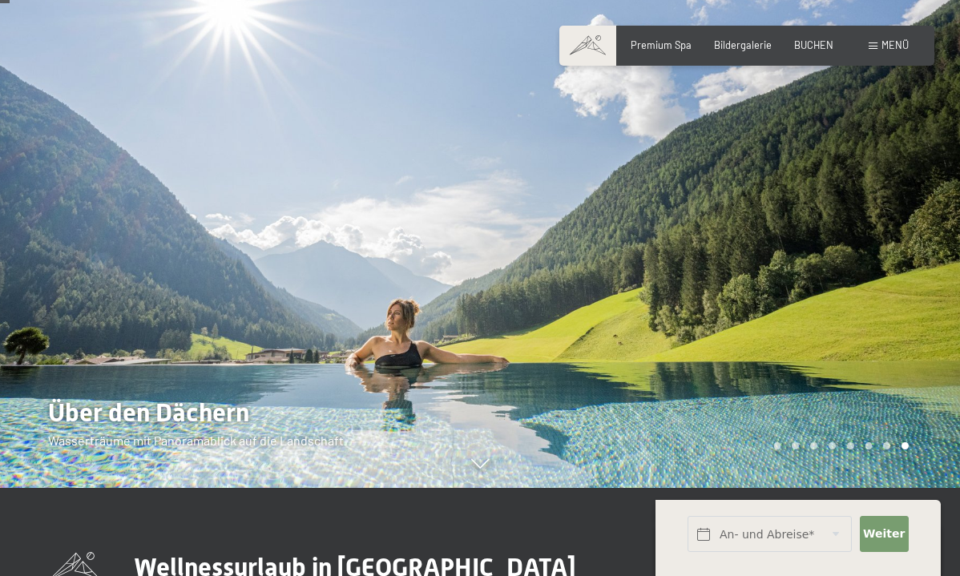
click at [733, 53] on div "Buchen Anfragen Premium Spa Bildergalerie BUCHEN Menü DE IT EN Gutschein Bilder…" at bounding box center [747, 45] width 324 height 14
click at [733, 40] on span "Bildergalerie" at bounding box center [743, 42] width 58 height 13
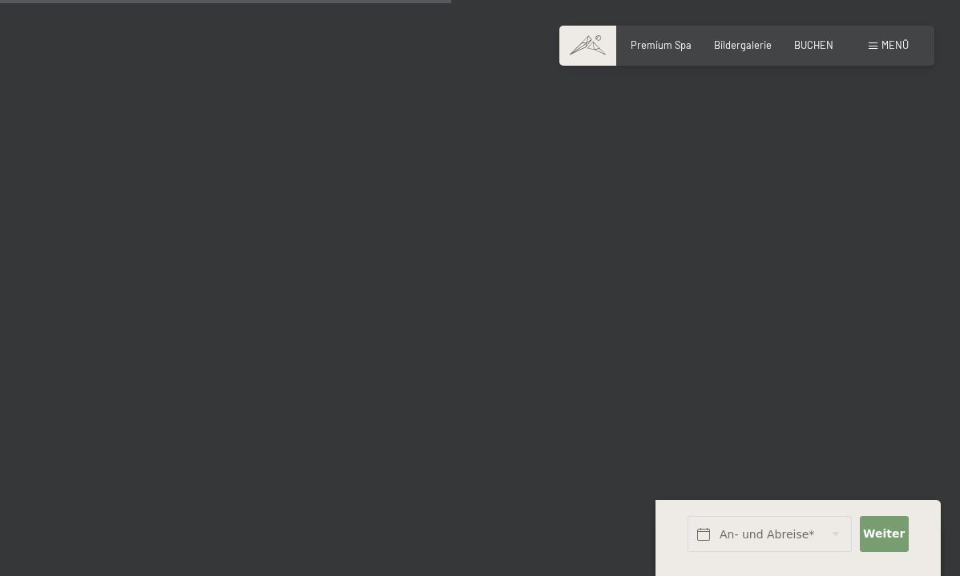
scroll to position [6397, 0]
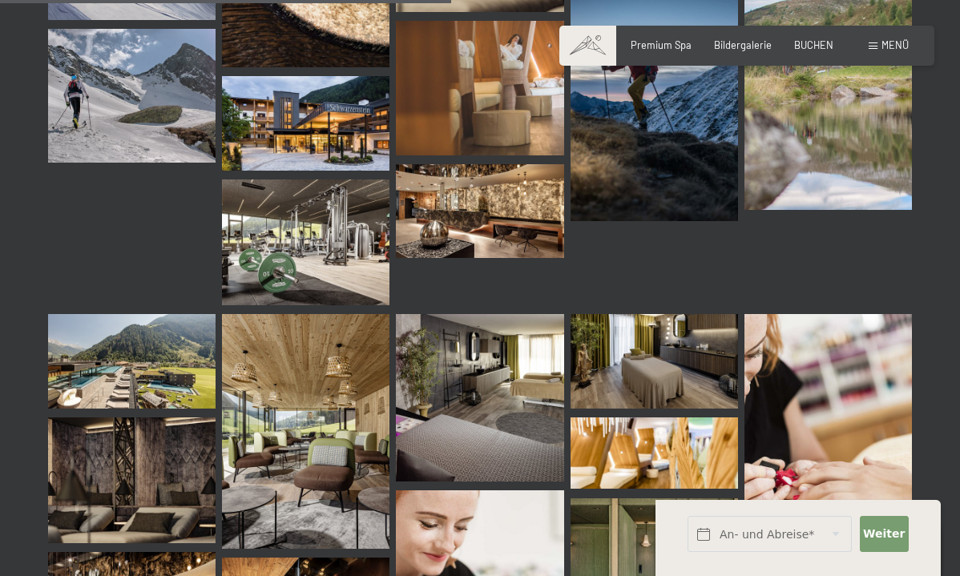
click at [254, 233] on img at bounding box center [306, 243] width 168 height 126
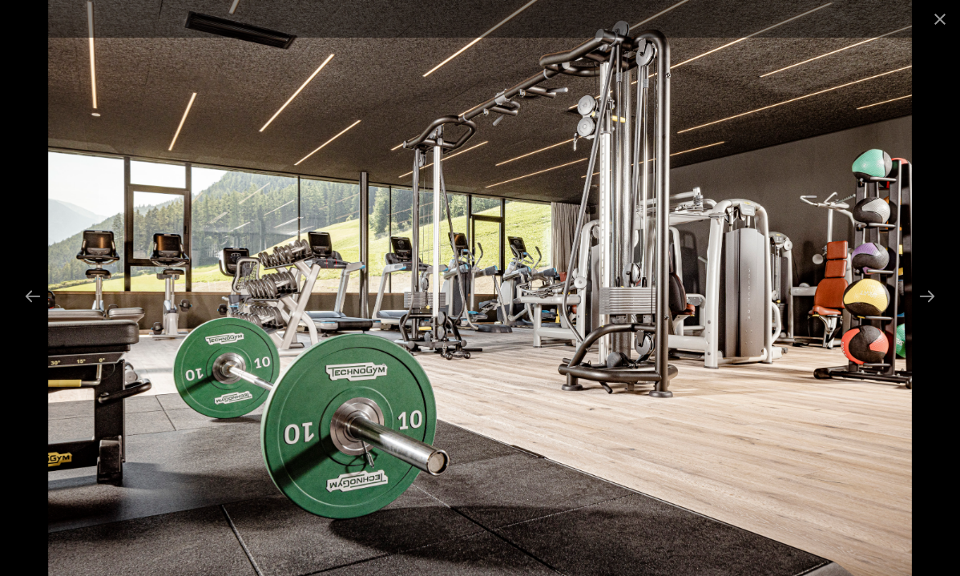
click at [253, 234] on img at bounding box center [480, 288] width 864 height 576
click at [932, 28] on button "Close gallery" at bounding box center [940, 19] width 40 height 38
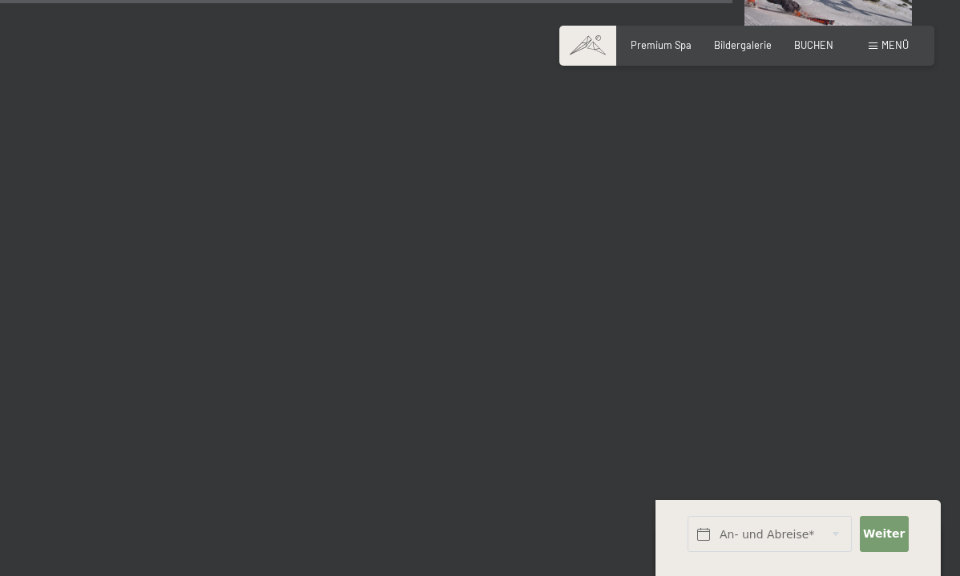
scroll to position [10392, 0]
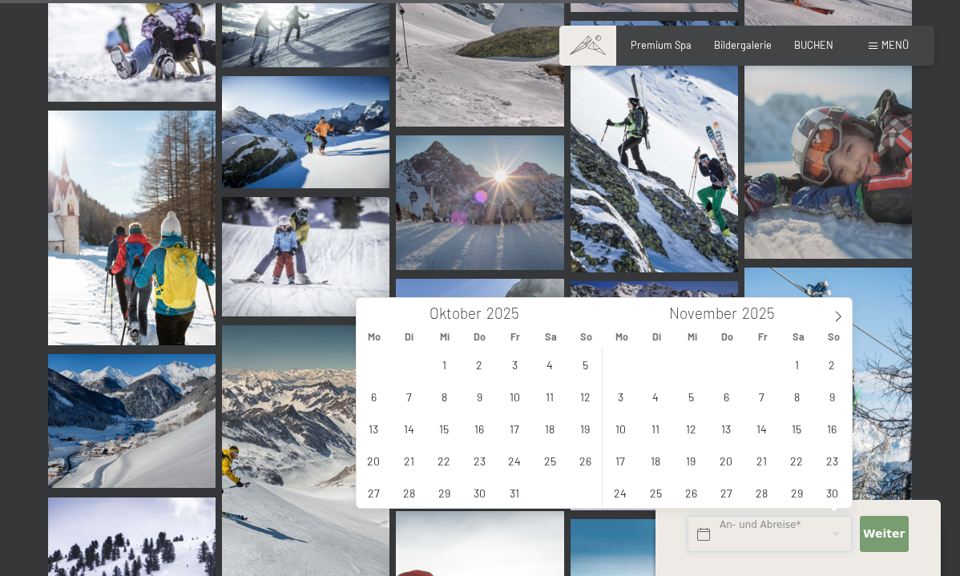
click at [806, 533] on input "text" at bounding box center [770, 534] width 164 height 36
click at [544, 394] on span "11" at bounding box center [550, 396] width 31 height 31
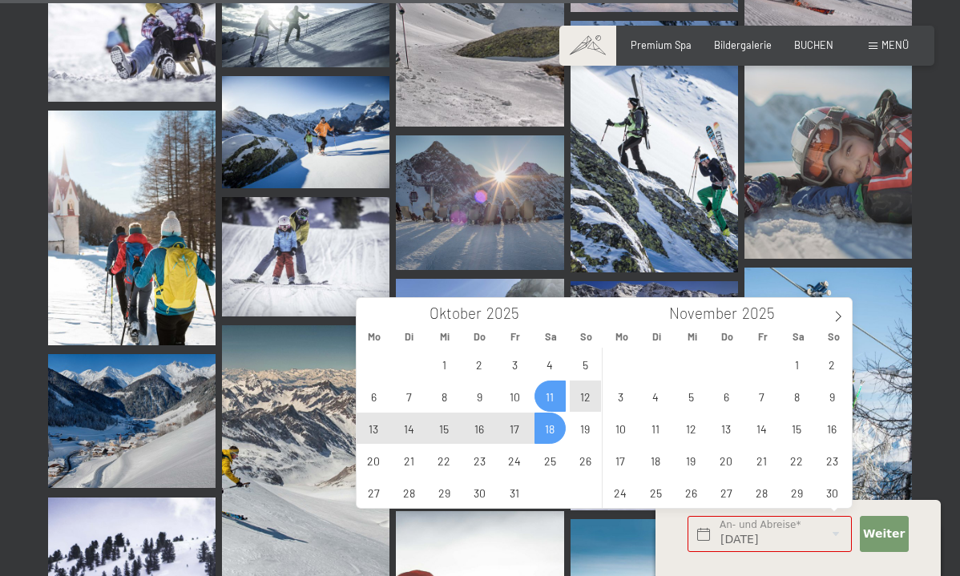
click at [547, 431] on span "18" at bounding box center [550, 428] width 31 height 31
type input "Sa. 11.10.2025 - Sa. 18.10.2025"
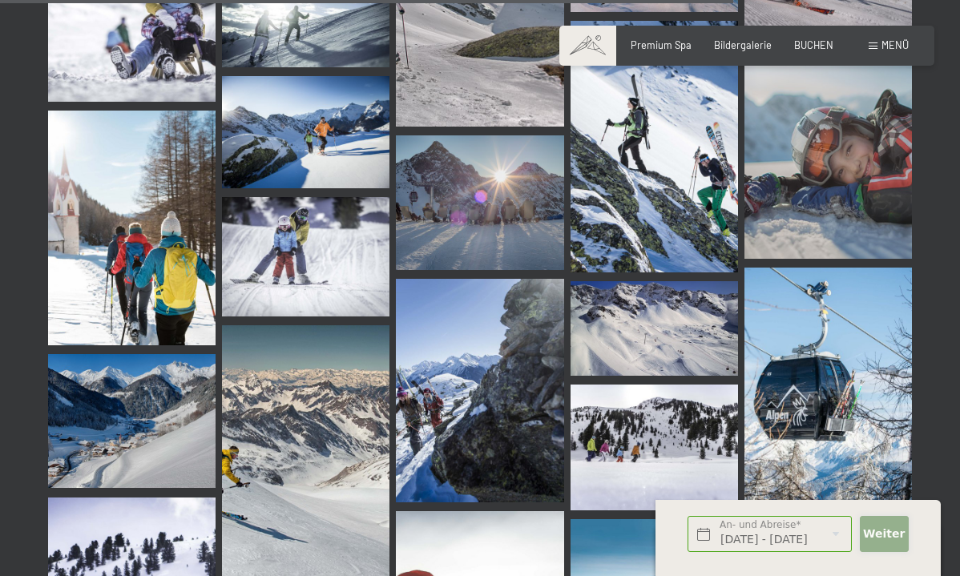
click at [877, 524] on button "Weiter Adressfelder ausblenden" at bounding box center [885, 534] width 50 height 36
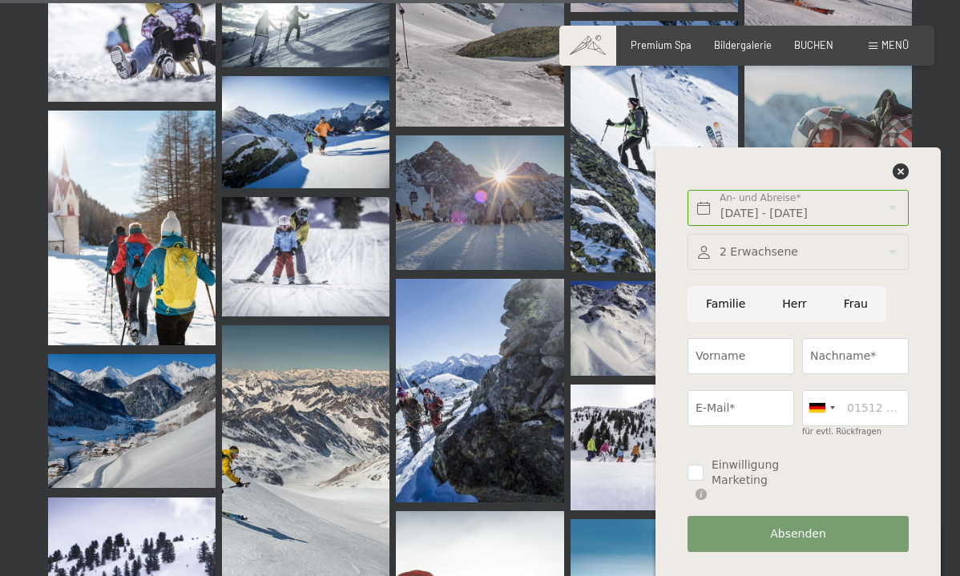
click at [737, 319] on input "Familie" at bounding box center [726, 304] width 76 height 36
radio input "true"
click at [902, 180] on icon at bounding box center [901, 172] width 16 height 16
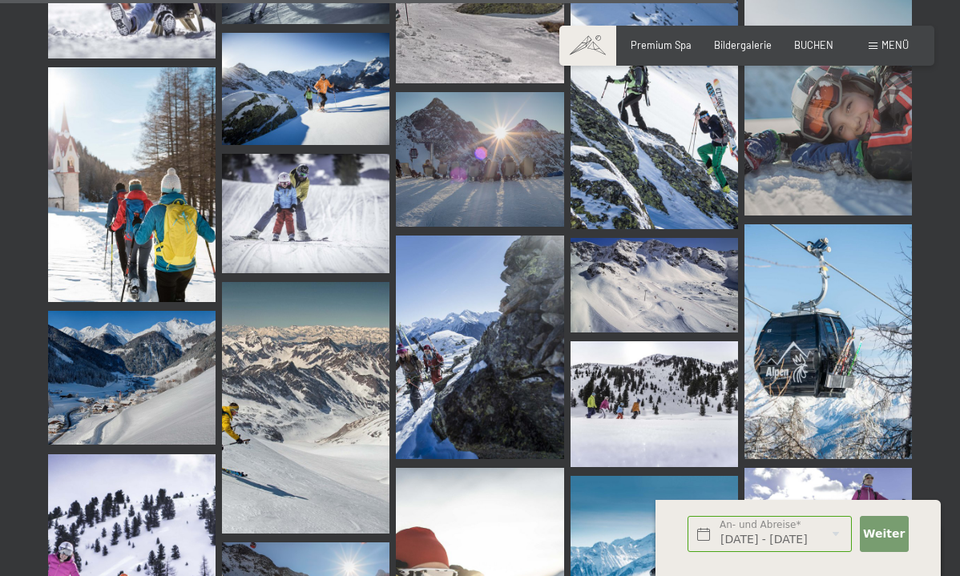
scroll to position [10460, 0]
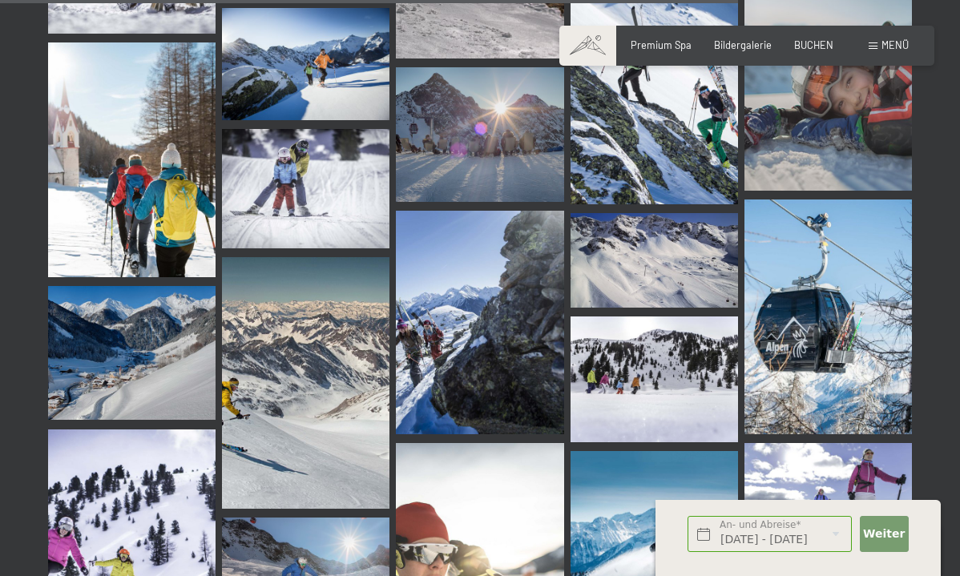
click at [888, 38] on div "Buchen Anfragen Premium Spa Bildergalerie BUCHEN Menü DE IT EN Gutschein Bilder…" at bounding box center [747, 45] width 324 height 14
click at [820, 47] on span "BUCHEN" at bounding box center [813, 42] width 39 height 13
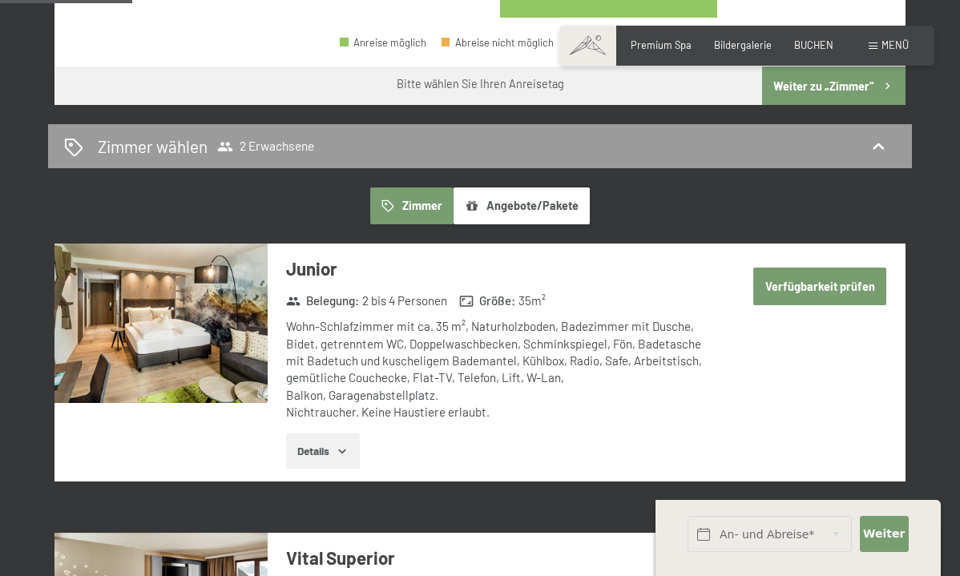
scroll to position [754, 0]
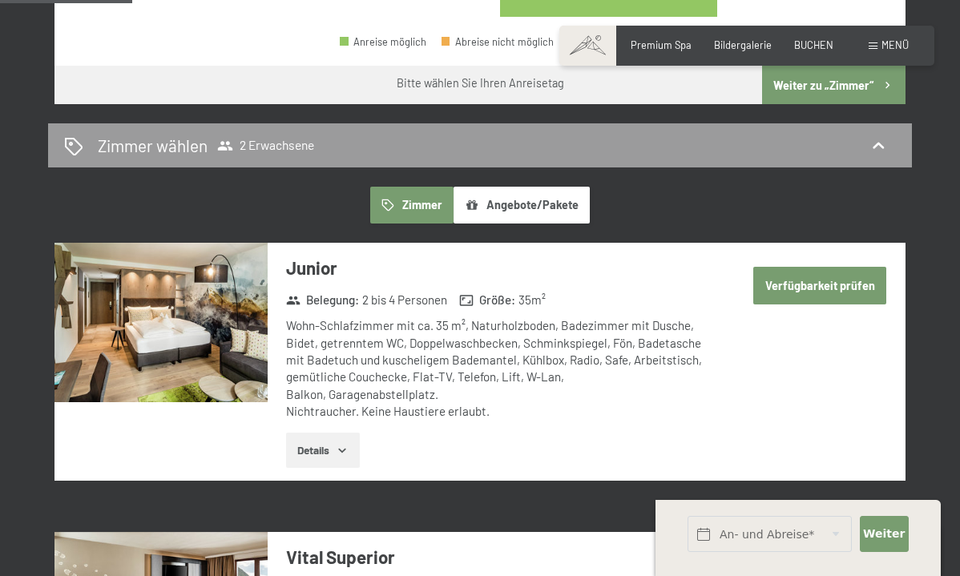
click at [346, 444] on icon "button" at bounding box center [342, 450] width 13 height 13
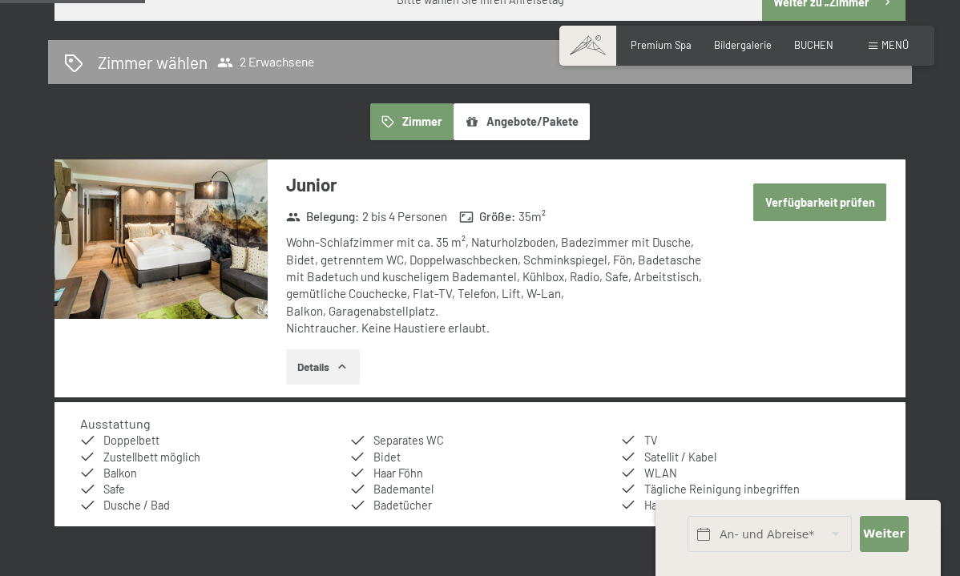
scroll to position [796, 0]
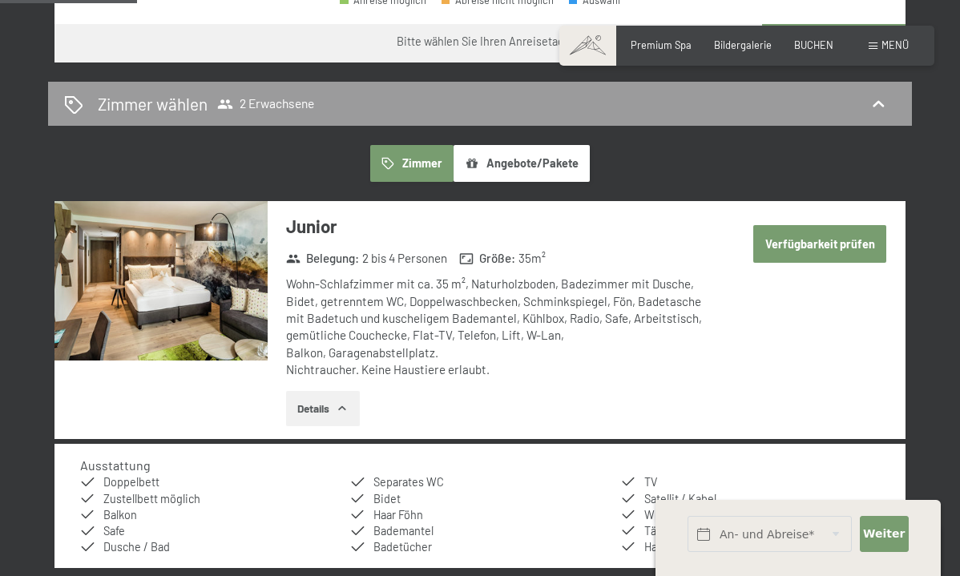
click at [485, 152] on button "Angebote/Pakete" at bounding box center [522, 163] width 136 height 37
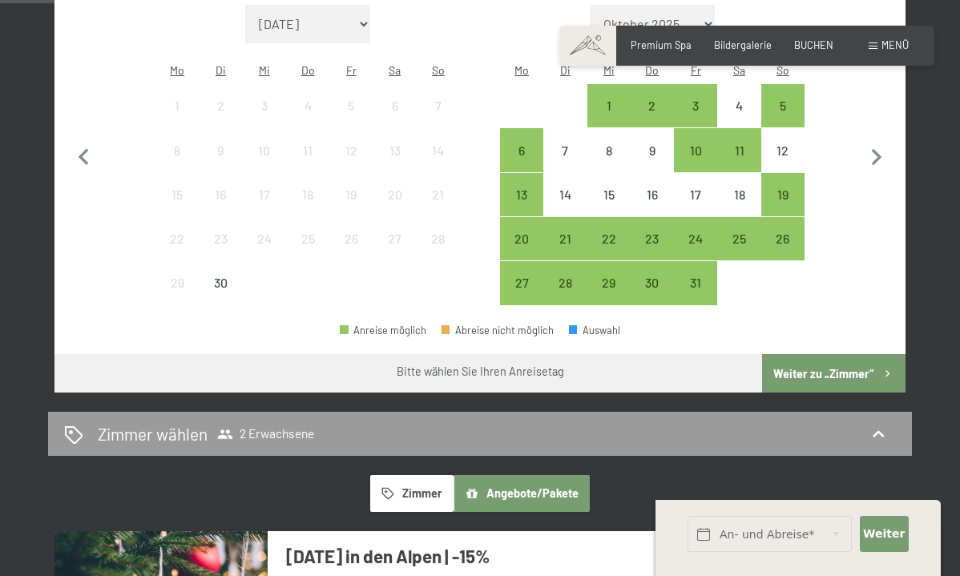
scroll to position [523, 0]
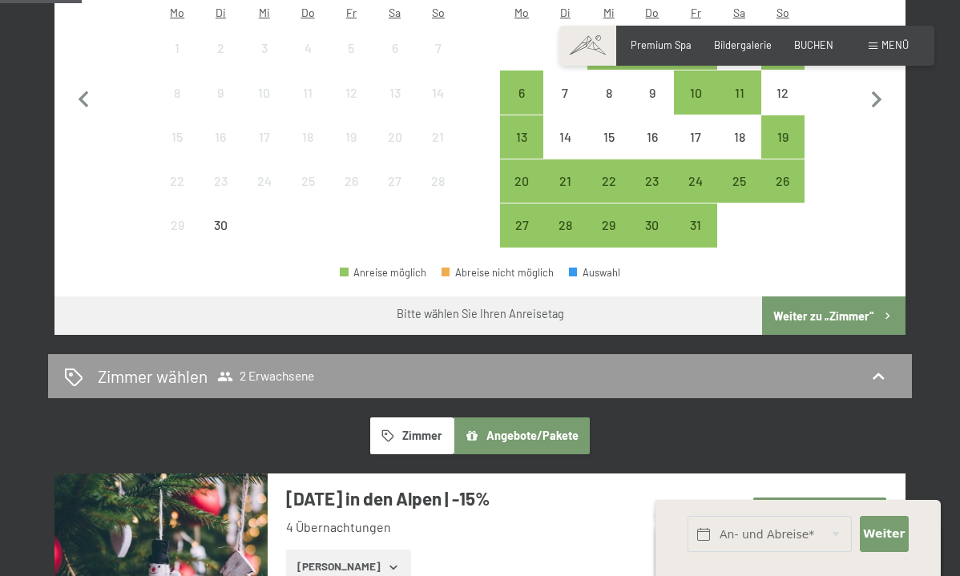
click at [407, 418] on button "Zimmer" at bounding box center [411, 436] width 83 height 37
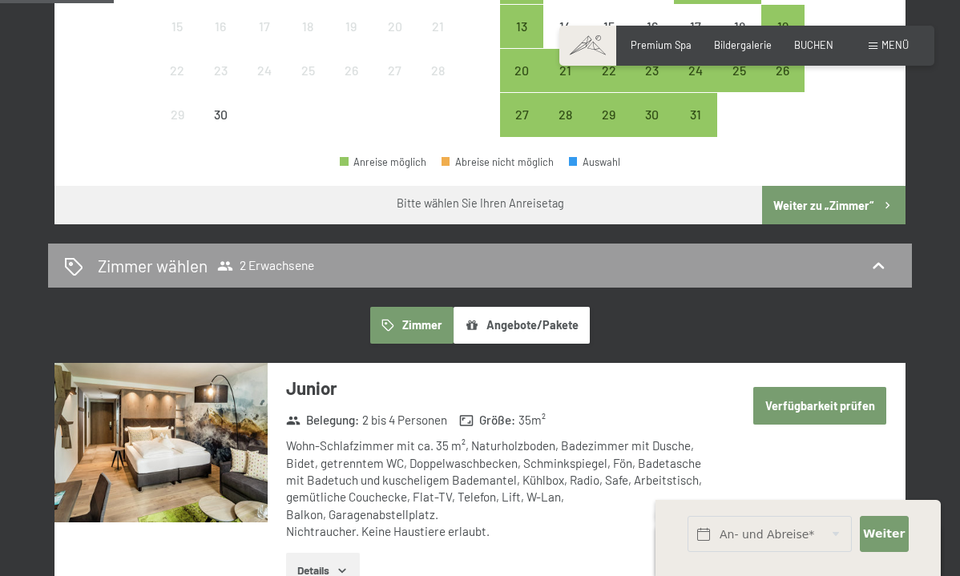
scroll to position [649, 0]
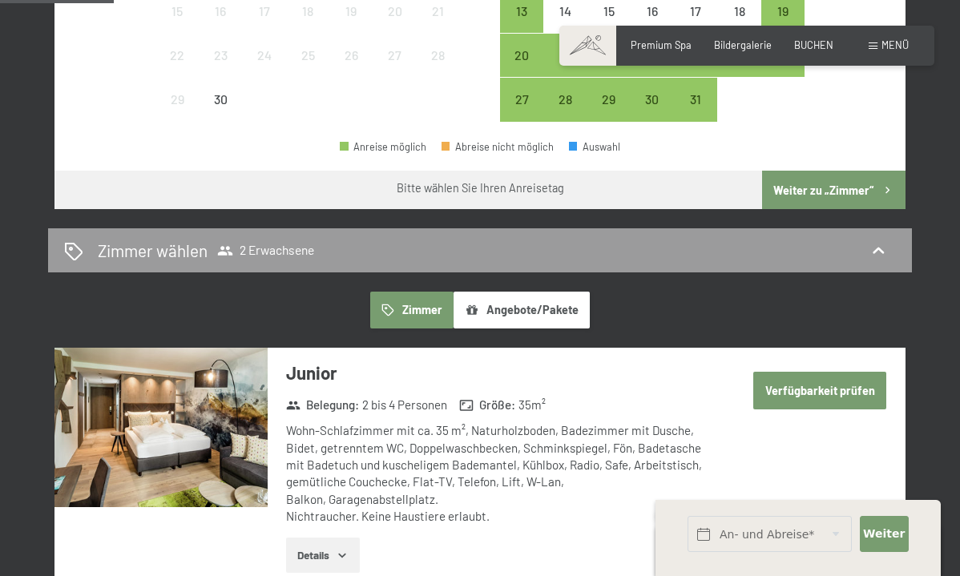
click at [813, 372] on button "Verfügbarkeit prüfen" at bounding box center [820, 390] width 133 height 37
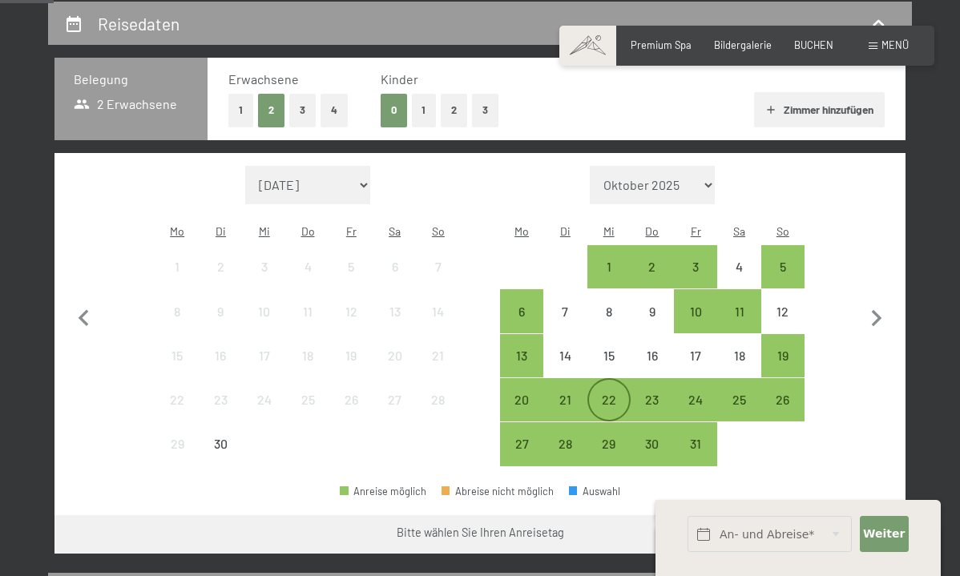
click at [610, 394] on div "22" at bounding box center [609, 414] width 40 height 40
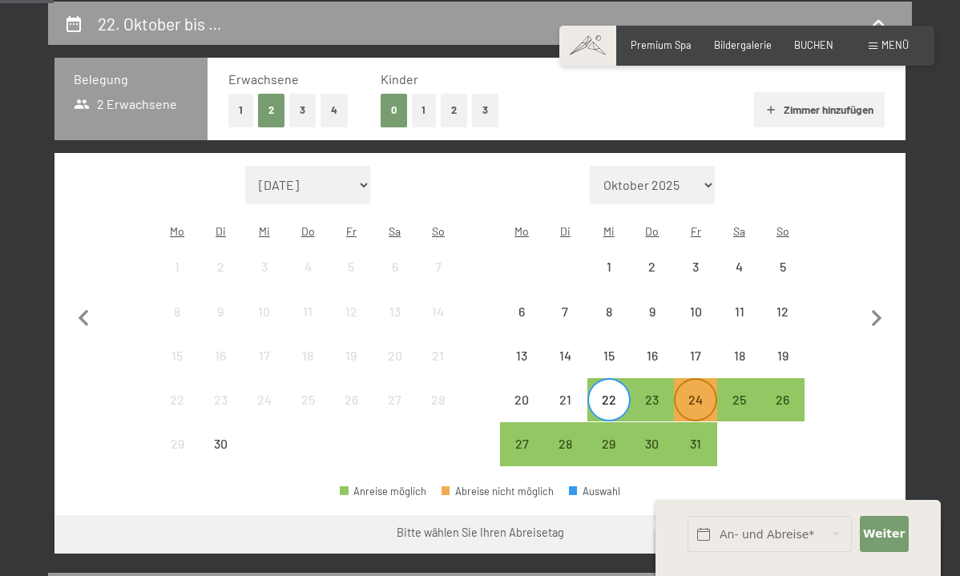
click at [705, 394] on div "24" at bounding box center [696, 414] width 40 height 40
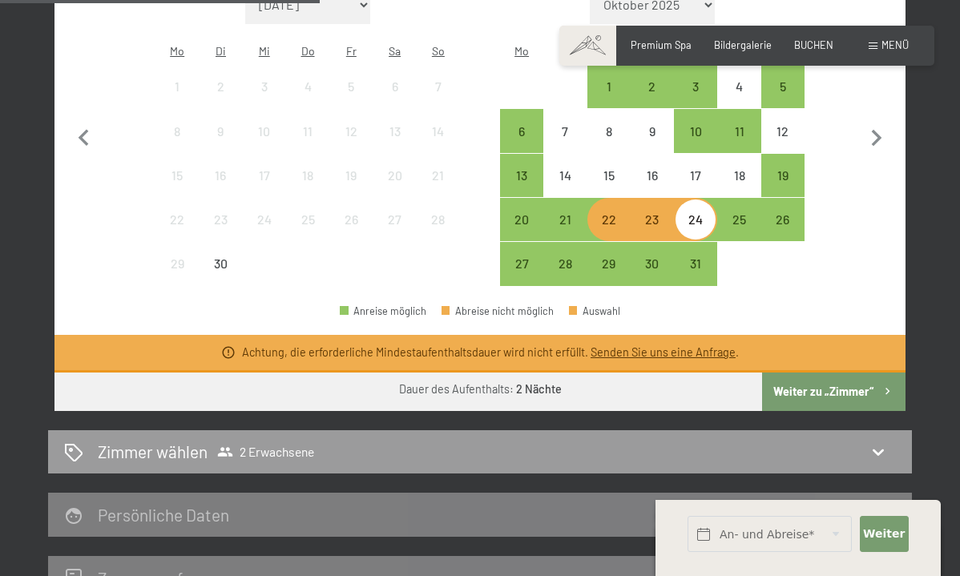
scroll to position [487, 0]
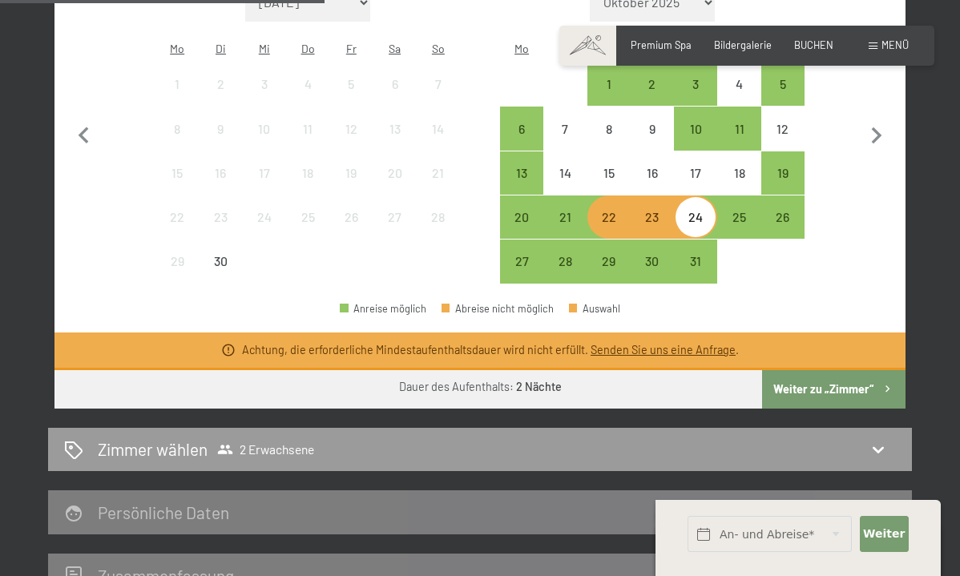
click at [625, 211] on div "22" at bounding box center [609, 231] width 40 height 40
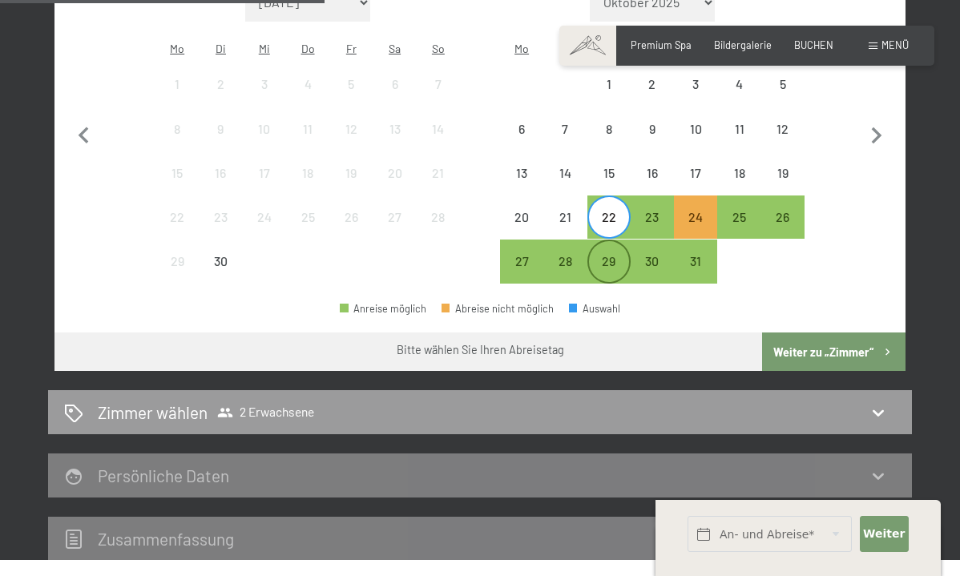
click at [615, 255] on div "29" at bounding box center [609, 275] width 40 height 40
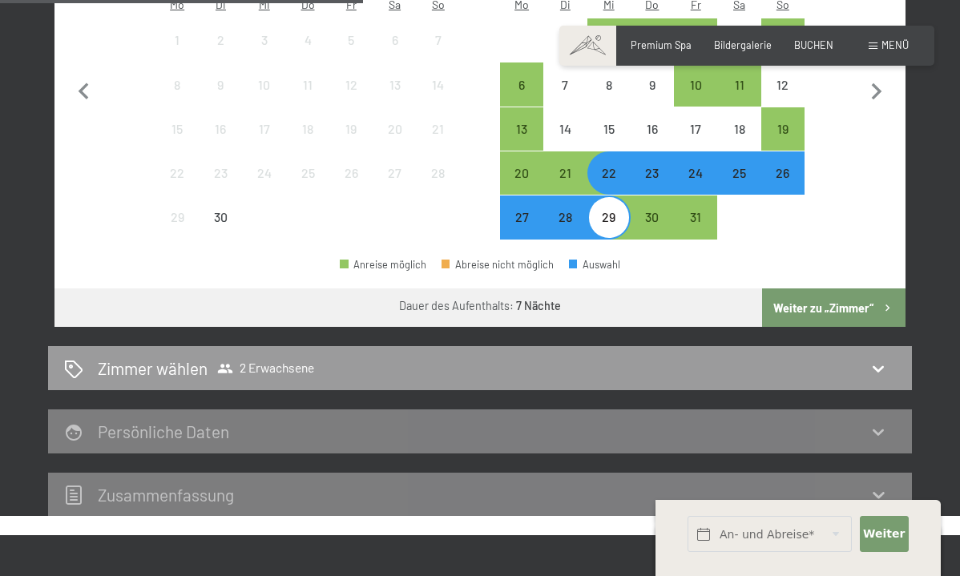
scroll to position [533, 0]
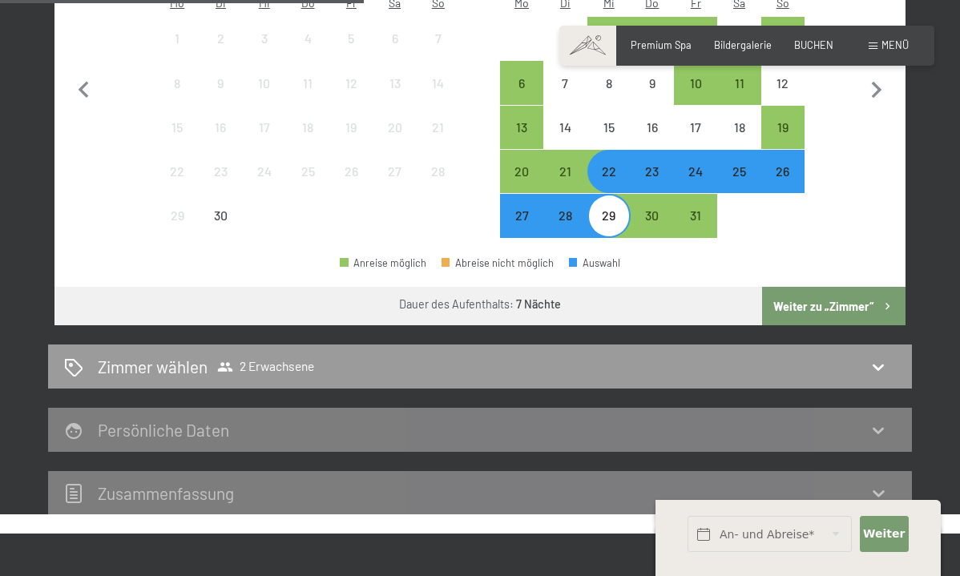
click at [804, 287] on button "Weiter zu „Zimmer“" at bounding box center [833, 306] width 143 height 38
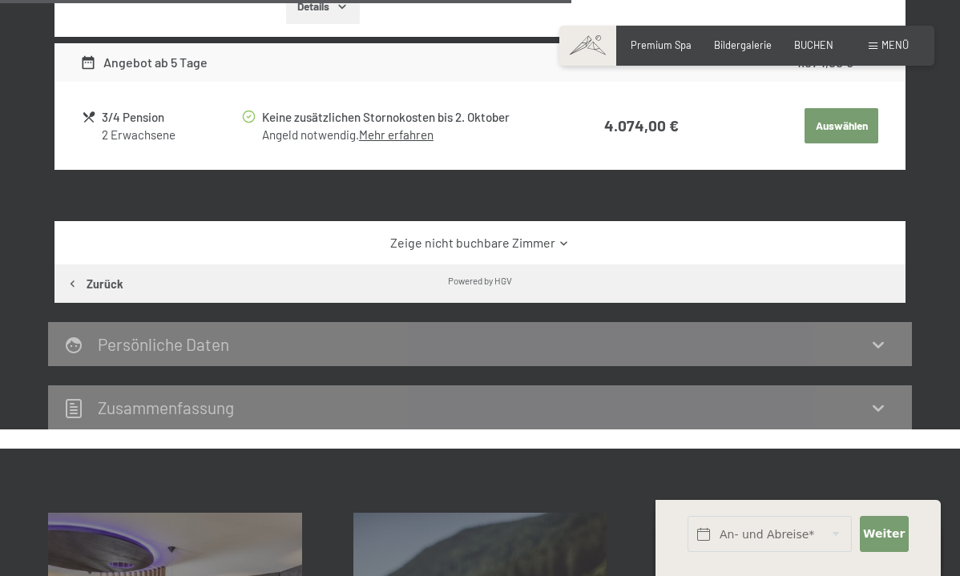
scroll to position [1195, 0]
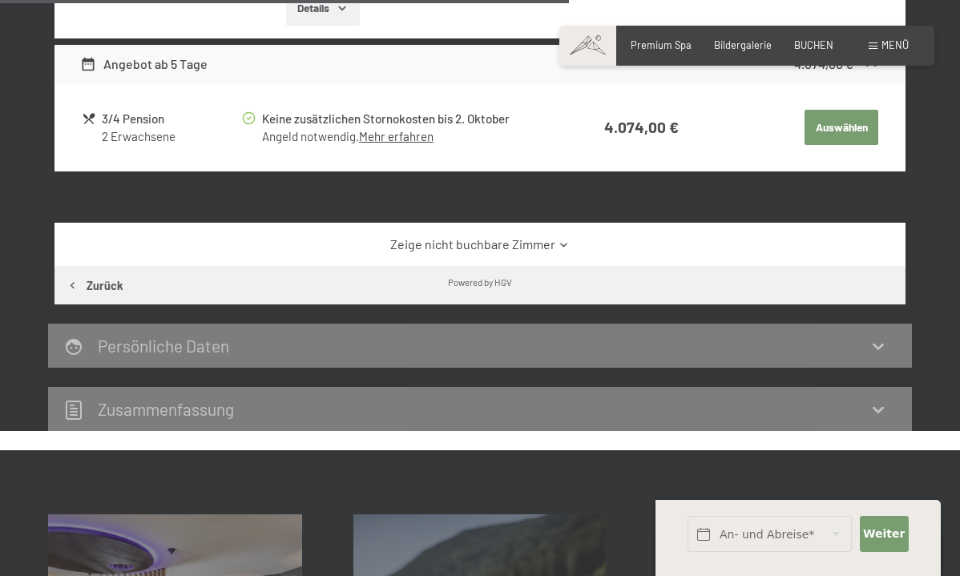
click at [843, 126] on button "Auswählen" at bounding box center [842, 127] width 74 height 35
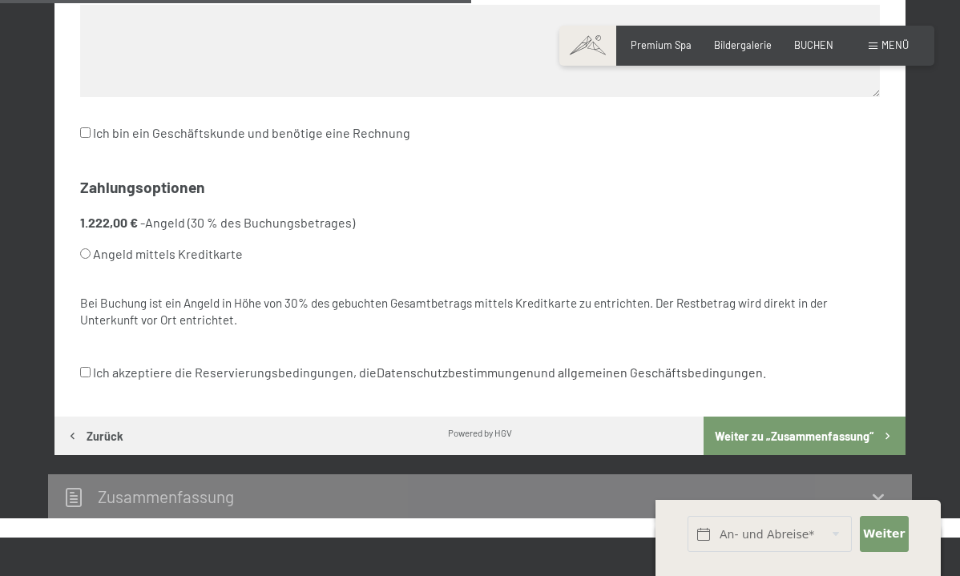
scroll to position [861, 0]
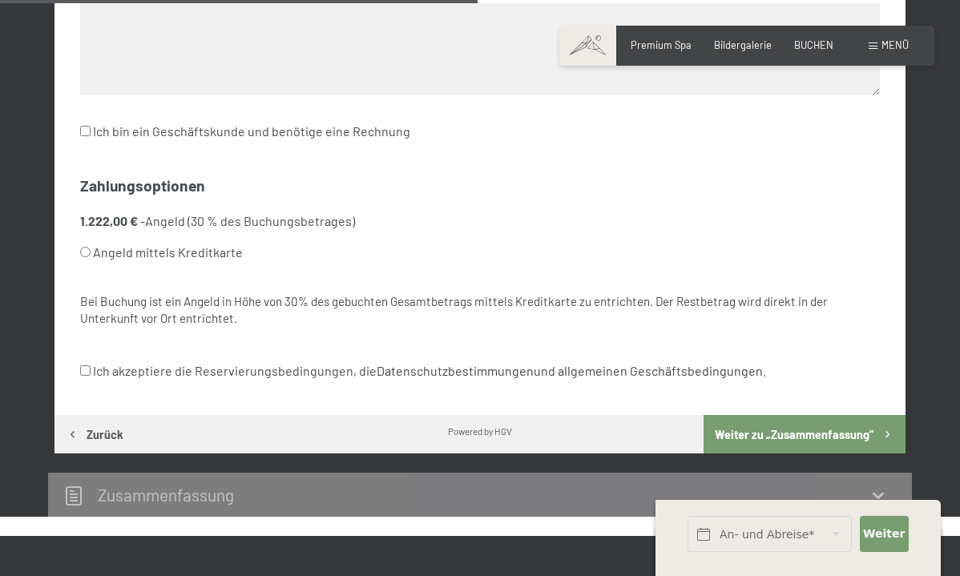
click at [496, 483] on div "Zusammen­fassung" at bounding box center [480, 494] width 832 height 23
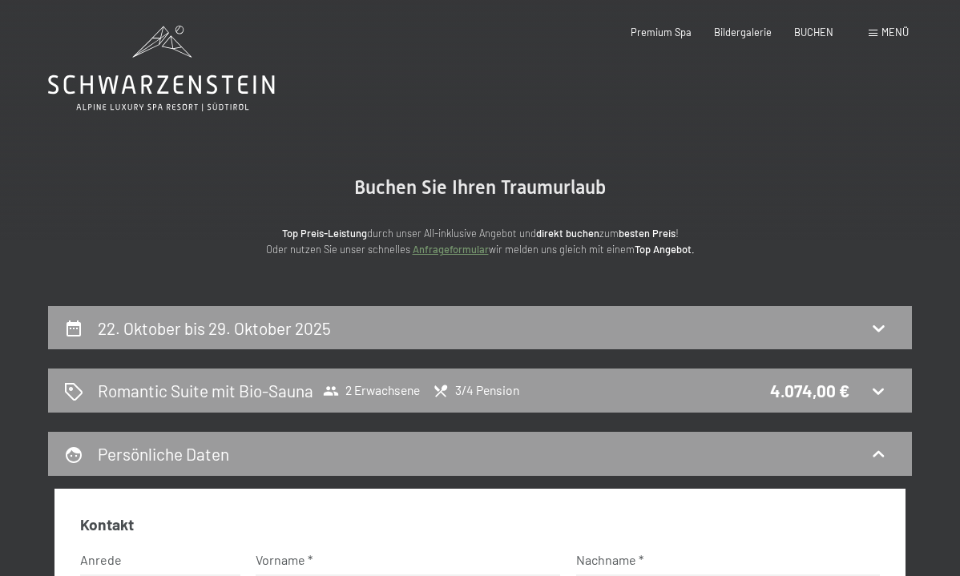
scroll to position [0, 0]
click at [654, 34] on span "Premium Spa" at bounding box center [661, 29] width 61 height 13
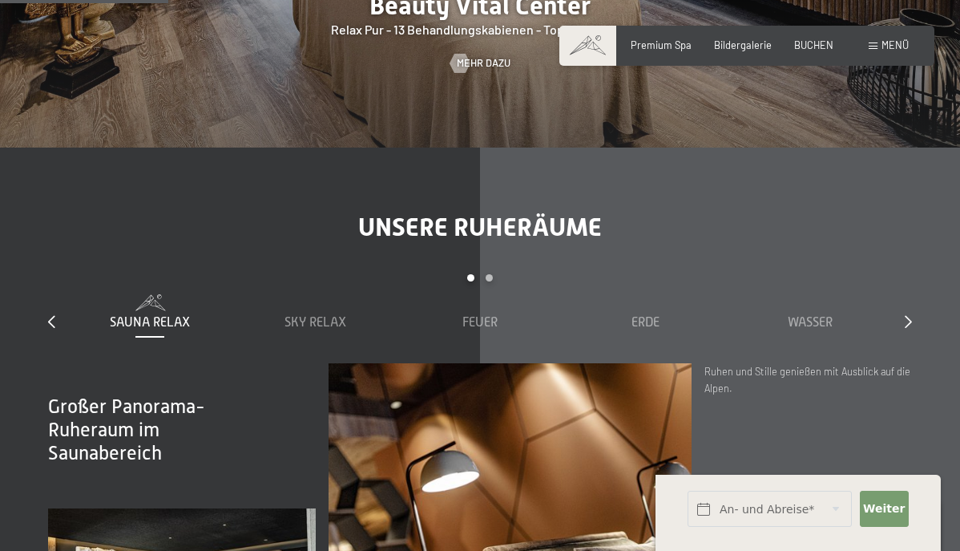
scroll to position [1582, 0]
click at [473, 61] on span "Mehr dazu" at bounding box center [500, 62] width 54 height 14
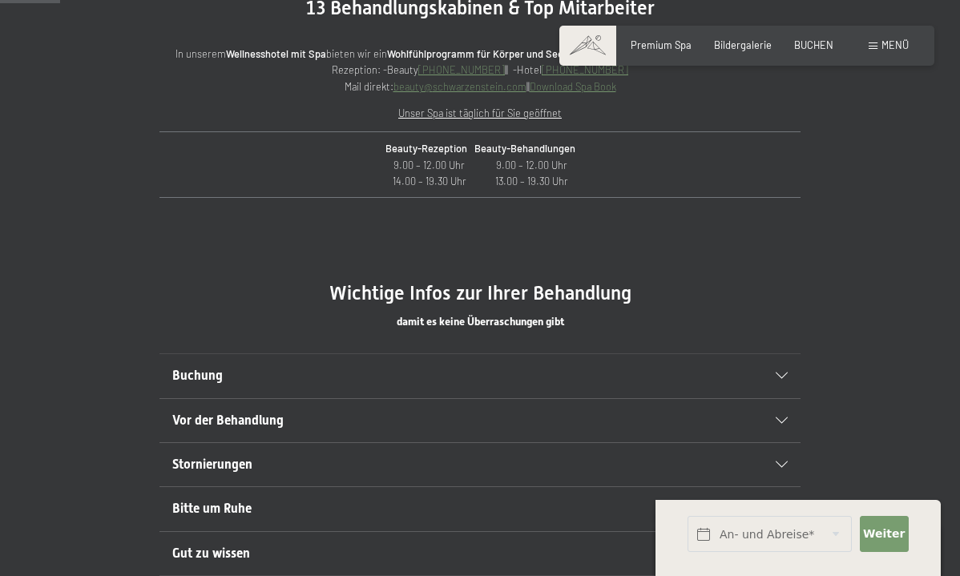
scroll to position [642, 0]
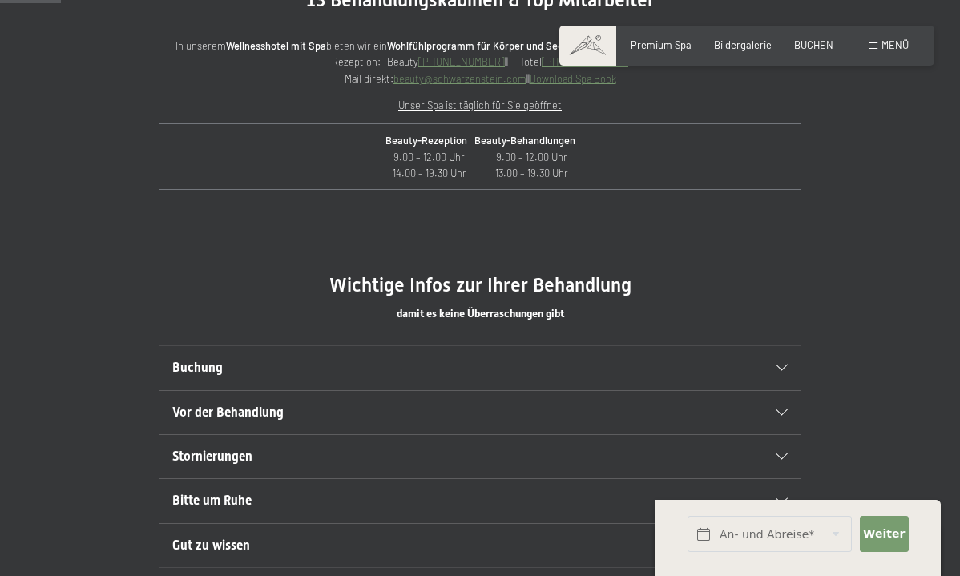
click at [488, 350] on div "Buchung" at bounding box center [480, 367] width 616 height 43
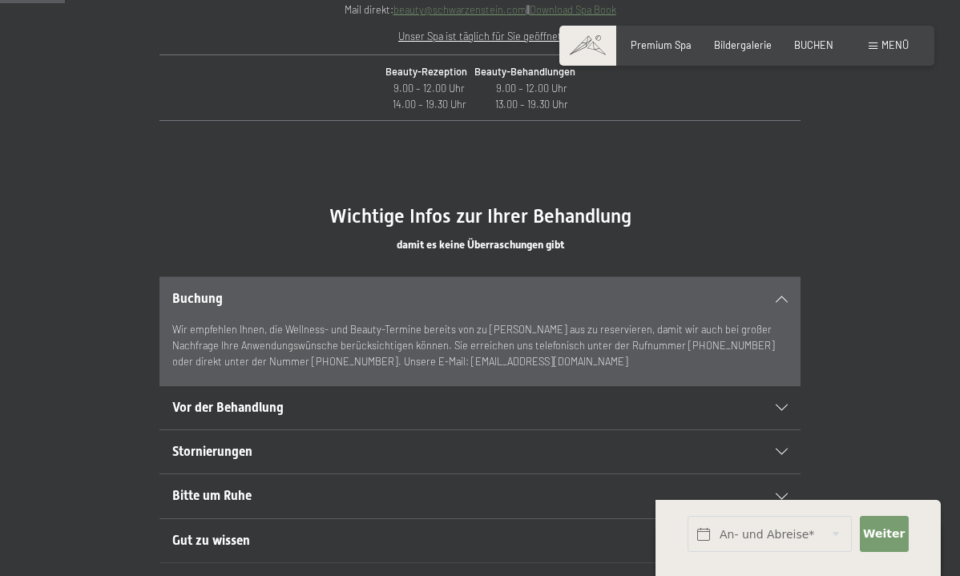
scroll to position [734, 0]
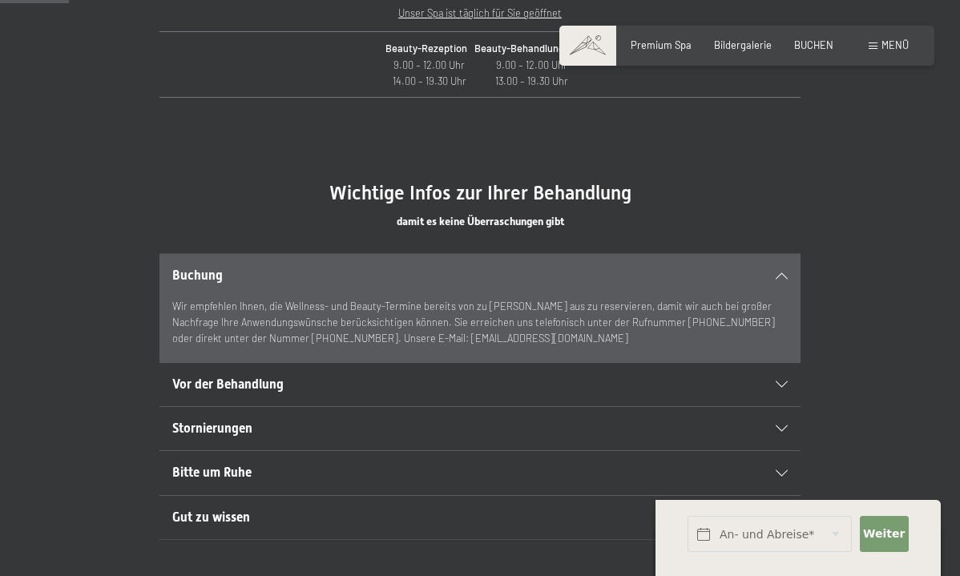
click at [439, 376] on h2 "Vor der Behandlung" at bounding box center [449, 385] width 554 height 18
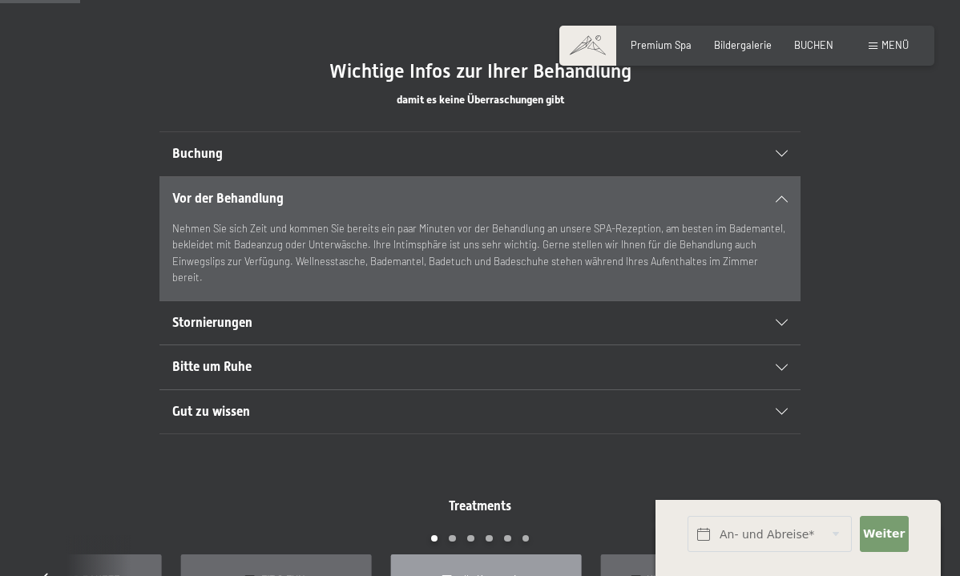
scroll to position [858, 0]
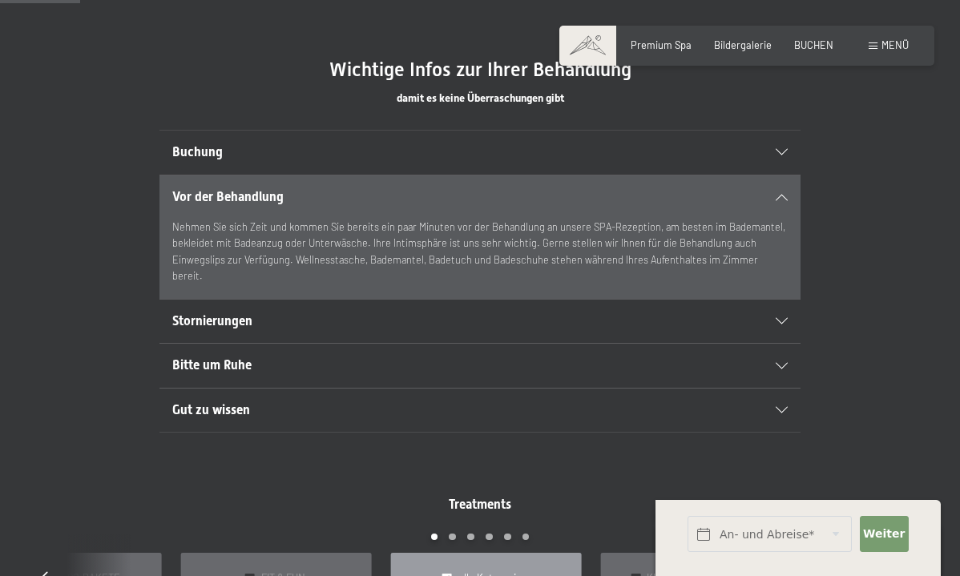
click at [430, 407] on h2 "Gut zu wissen" at bounding box center [449, 411] width 554 height 18
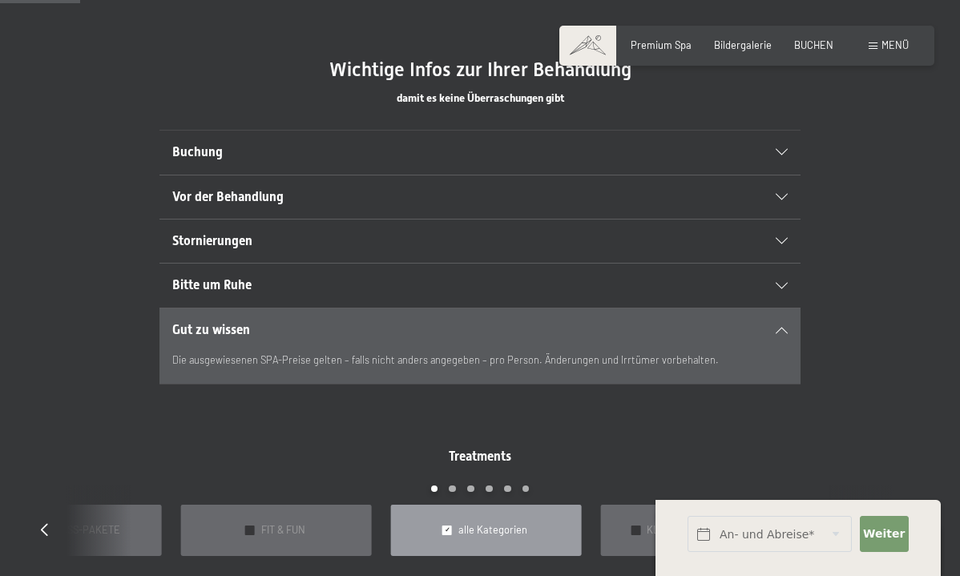
click at [477, 188] on h2 "Vor der Behandlung" at bounding box center [449, 197] width 554 height 18
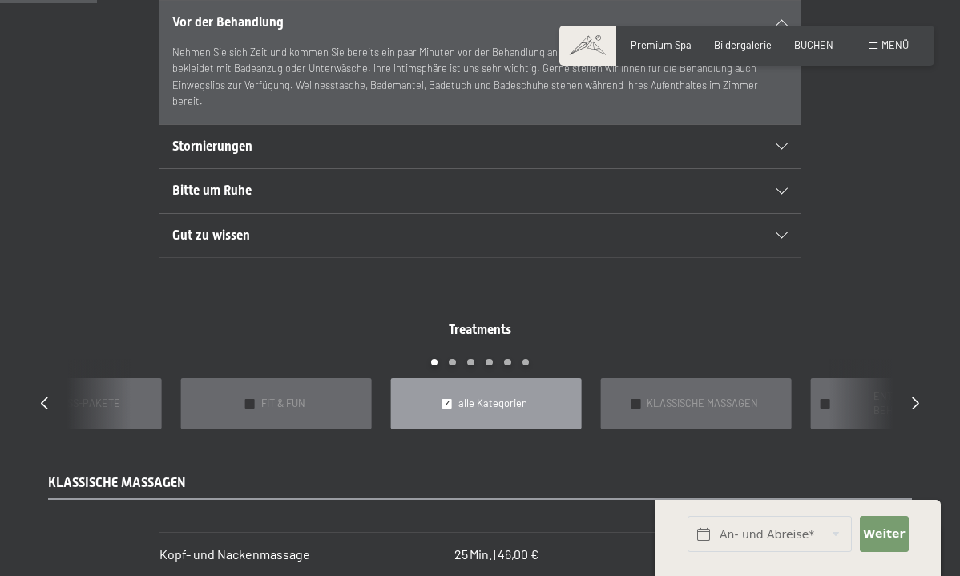
scroll to position [1065, 0]
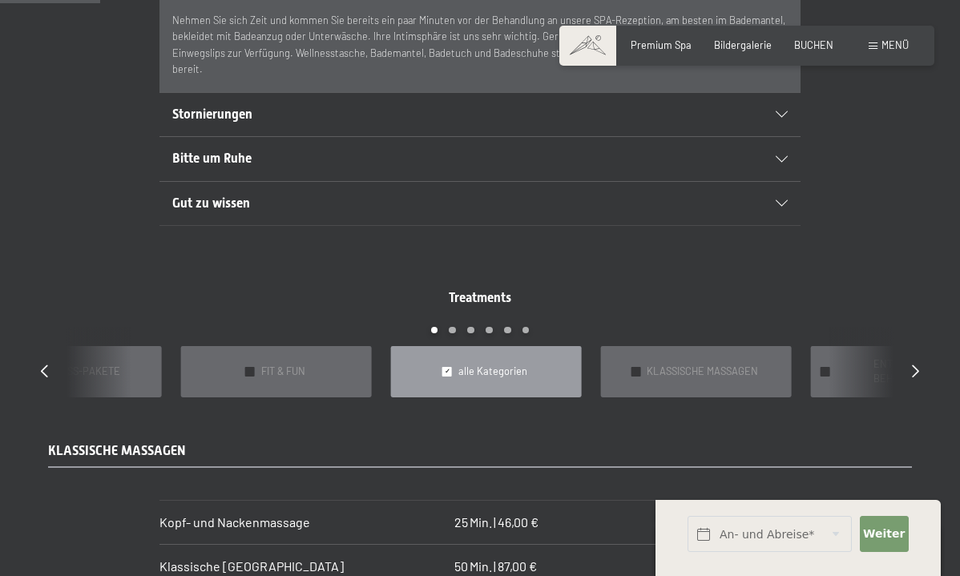
click at [386, 167] on div "Bitte um Ruhe" at bounding box center [480, 158] width 616 height 43
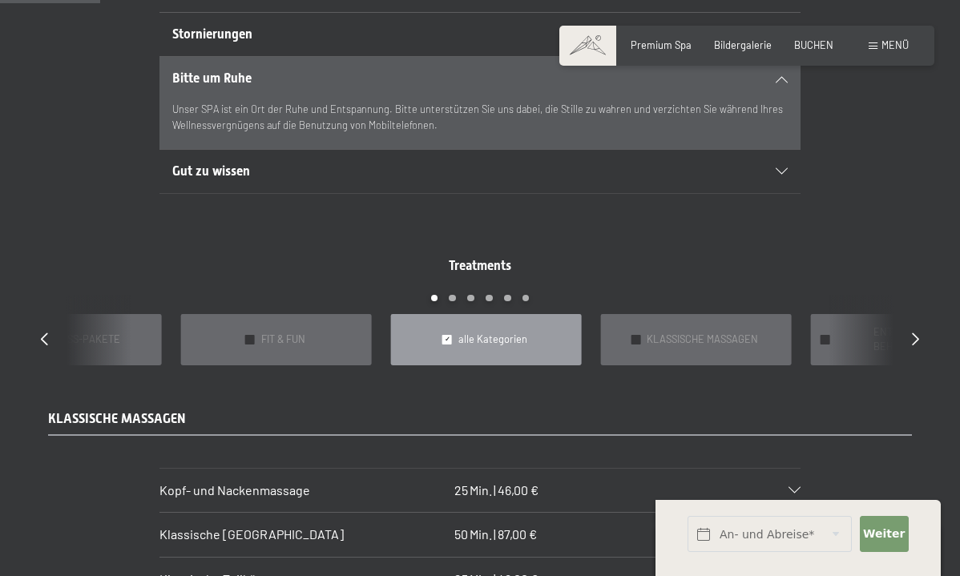
click at [377, 163] on h2 "Gut zu wissen" at bounding box center [449, 172] width 554 height 18
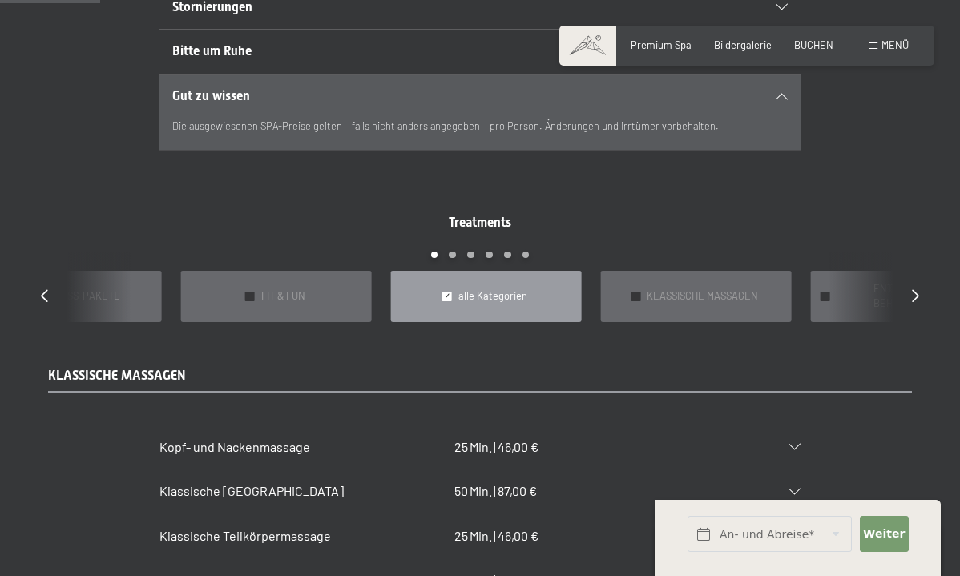
scroll to position [1124, 0]
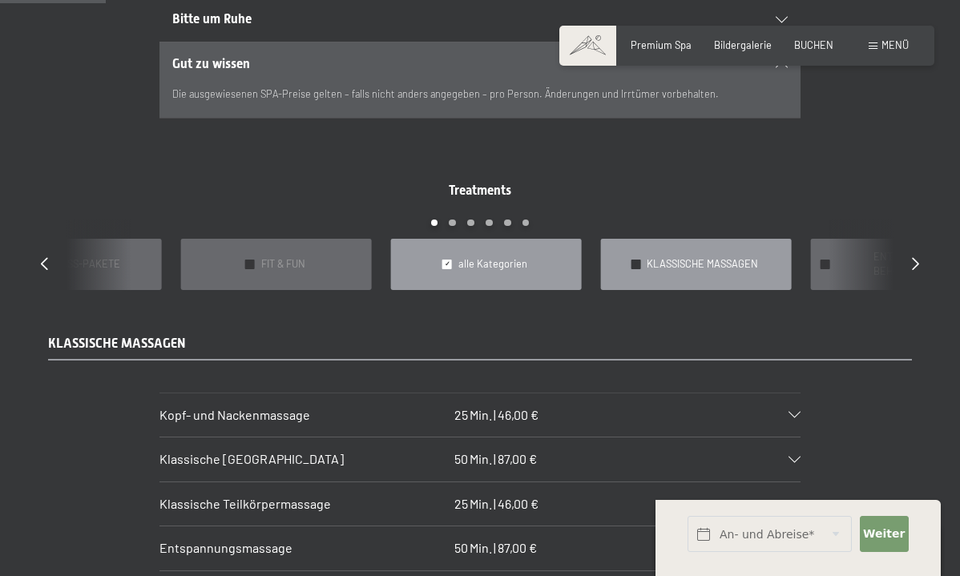
click at [669, 257] on span "KLASSISCHE MASSAGEN" at bounding box center [702, 264] width 111 height 14
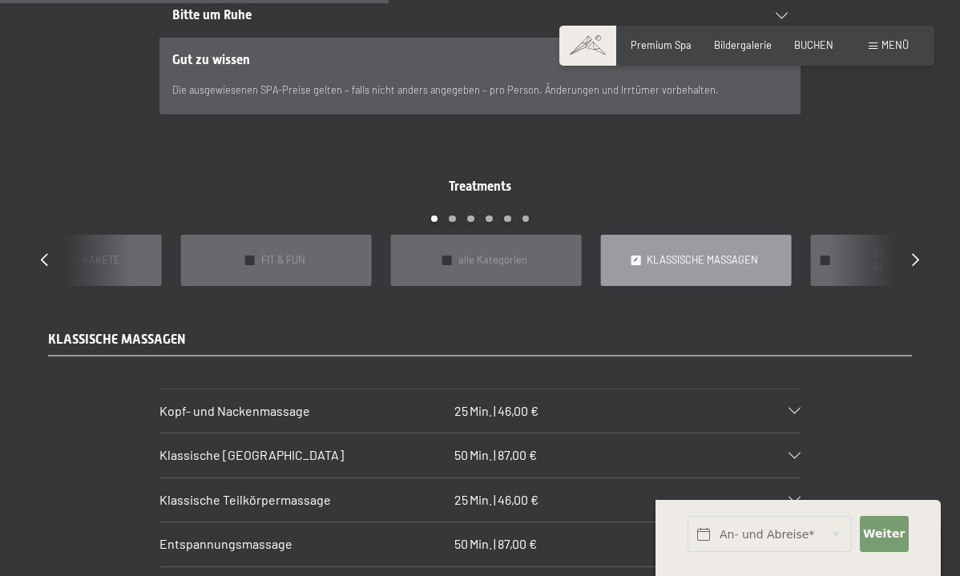
scroll to position [1130, 0]
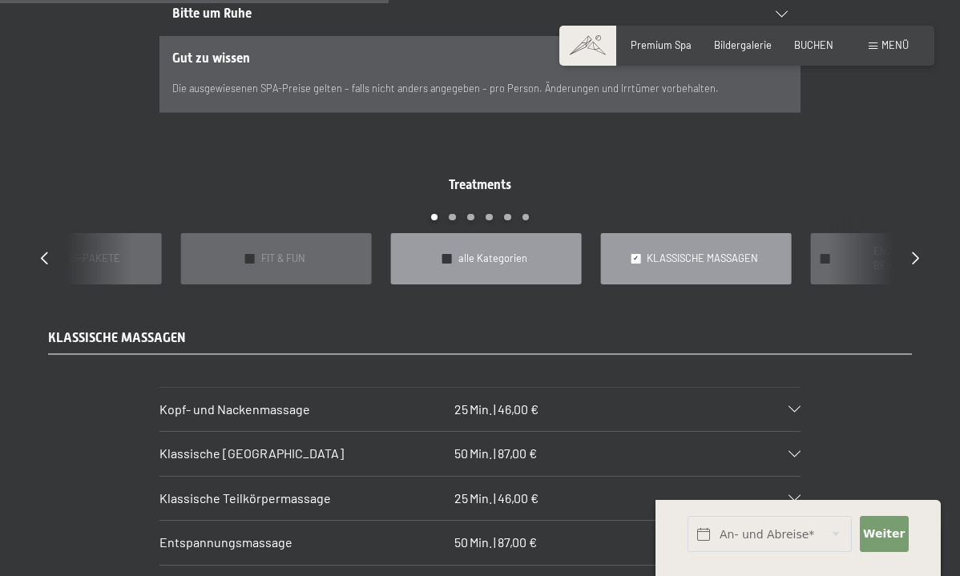
click at [516, 236] on div "✓ alle Kategorien" at bounding box center [486, 258] width 191 height 51
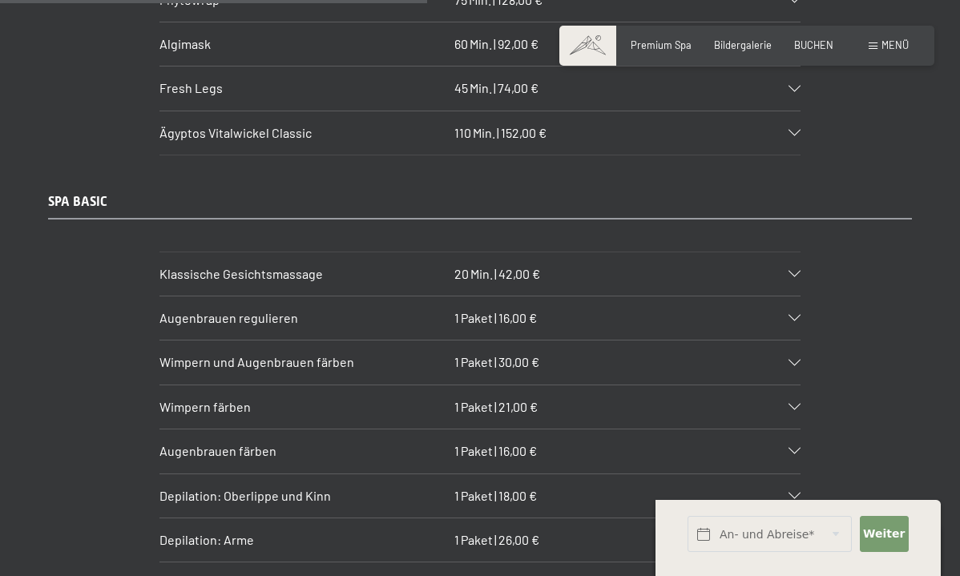
scroll to position [4533, 0]
click at [483, 398] on span "Paket" at bounding box center [477, 405] width 32 height 15
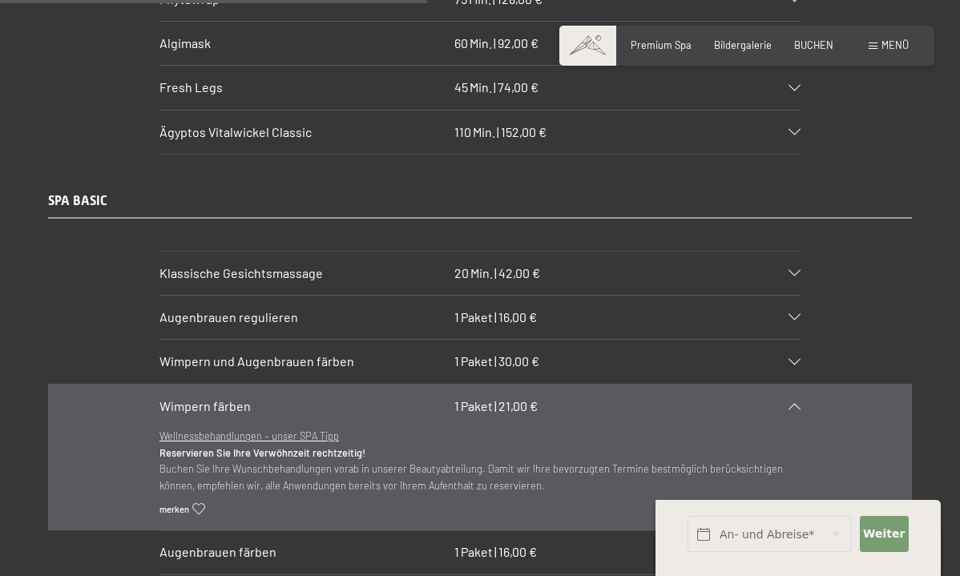
click at [484, 398] on span "Paket" at bounding box center [477, 405] width 32 height 15
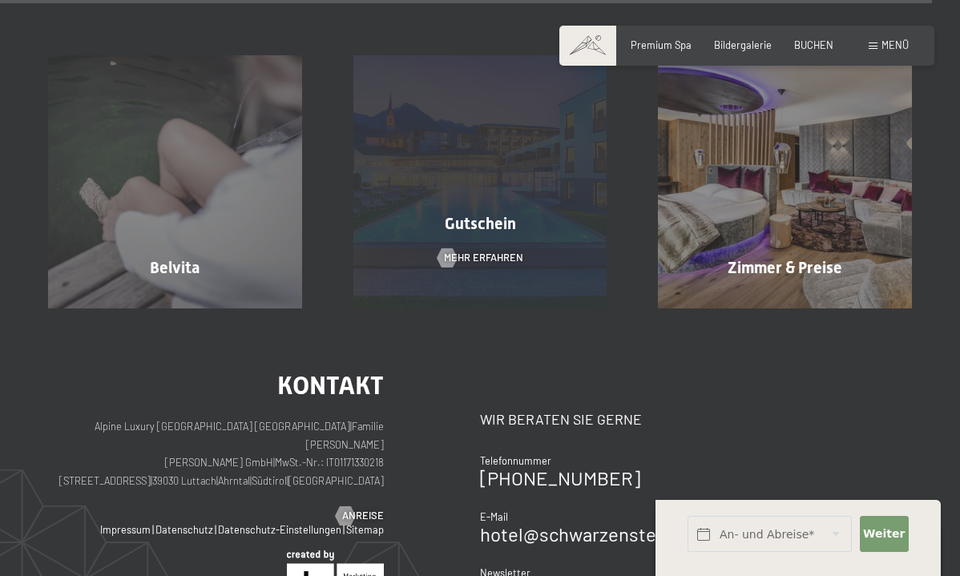
scroll to position [10004, 0]
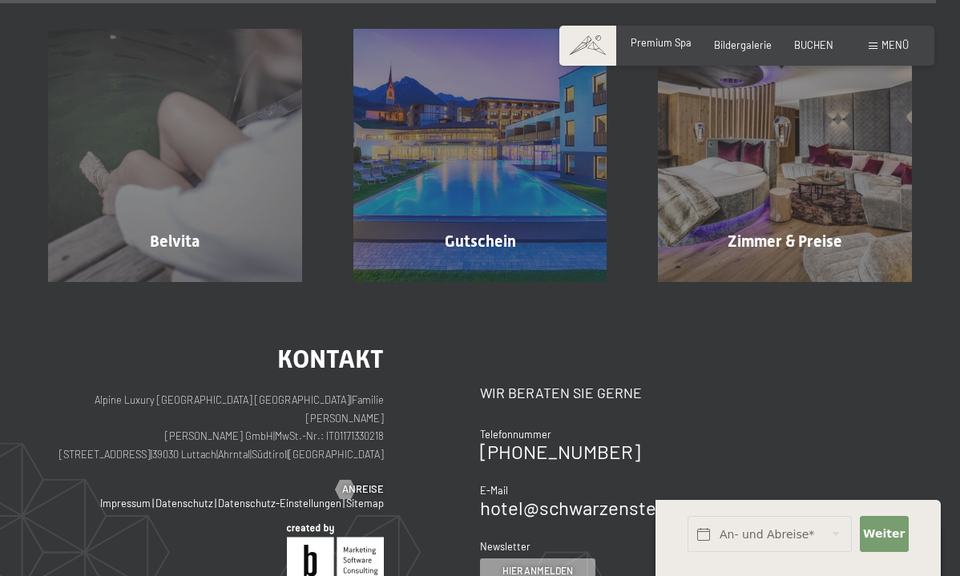
click at [676, 41] on span "Premium Spa" at bounding box center [661, 42] width 61 height 13
